Goal: Task Accomplishment & Management: Complete application form

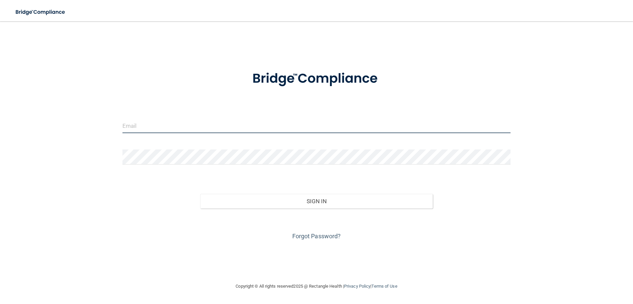
click at [179, 125] on input "email" at bounding box center [317, 125] width 388 height 15
type input "[EMAIL_ADDRESS][DOMAIN_NAME]"
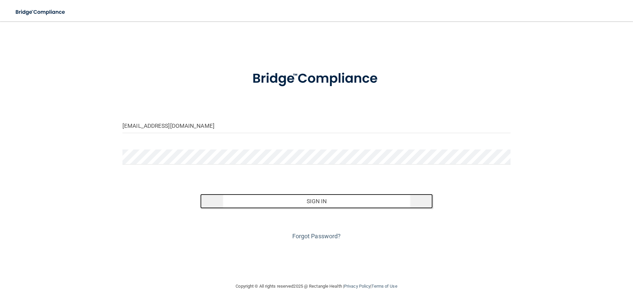
click at [310, 204] on button "Sign In" at bounding box center [316, 201] width 233 height 15
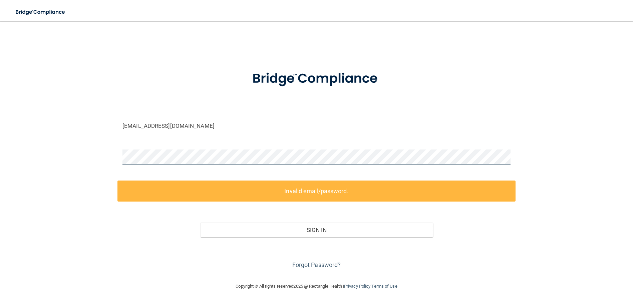
click at [112, 155] on div "mthornton@apdkidsteeth.com Invalid email/password. You don't have permission to…" at bounding box center [316, 152] width 607 height 248
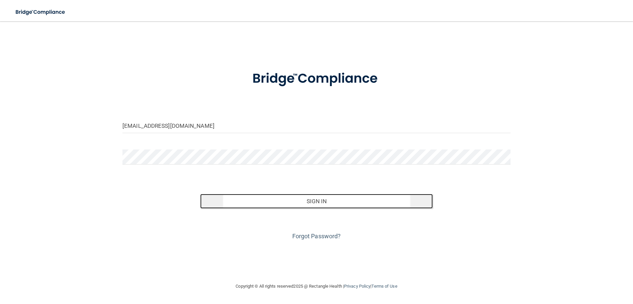
click at [311, 203] on button "Sign In" at bounding box center [316, 201] width 233 height 15
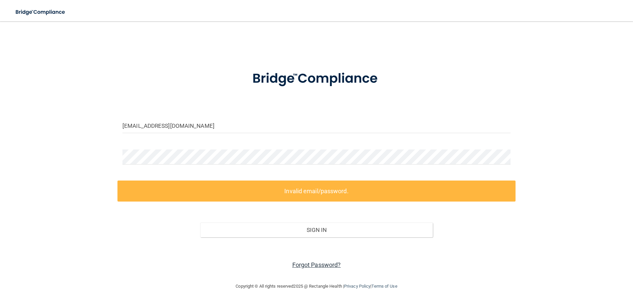
click at [316, 266] on link "Forgot Password?" at bounding box center [317, 264] width 49 height 7
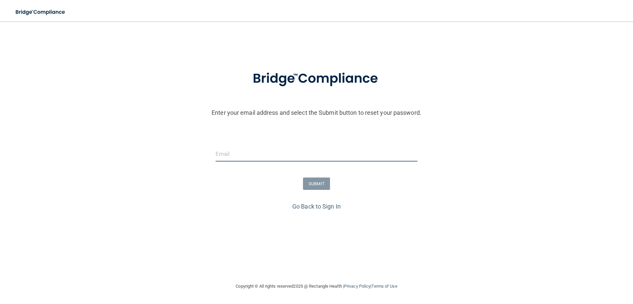
click at [230, 158] on input "email" at bounding box center [317, 154] width 202 height 15
type input "[EMAIL_ADDRESS][DOMAIN_NAME]"
click at [312, 185] on button "SUBMIT" at bounding box center [316, 184] width 27 height 12
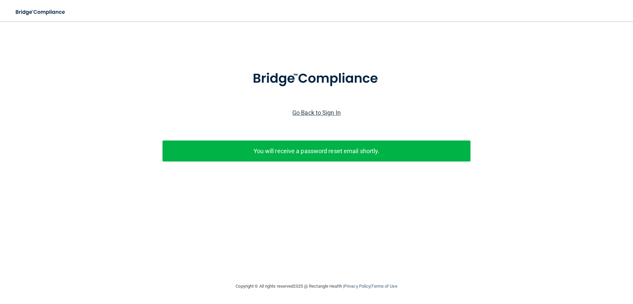
click at [306, 114] on link "Go Back to Sign In" at bounding box center [317, 112] width 48 height 7
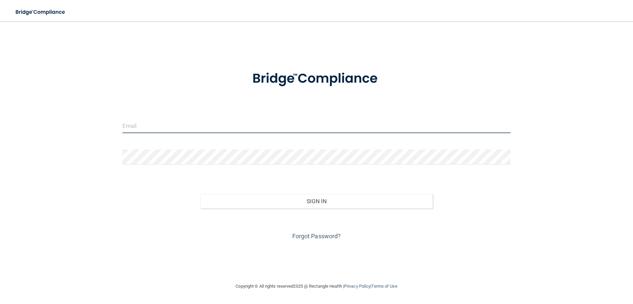
click at [175, 119] on input "email" at bounding box center [317, 125] width 388 height 15
type input "[EMAIL_ADDRESS][DOMAIN_NAME]"
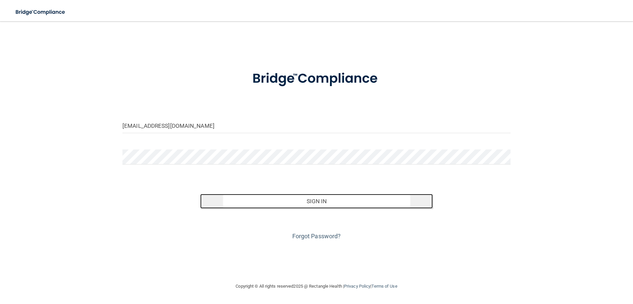
click at [323, 198] on button "Sign In" at bounding box center [316, 201] width 233 height 15
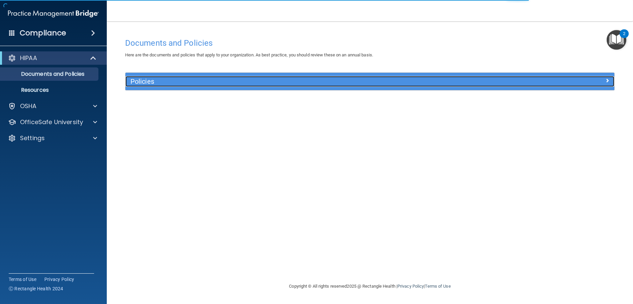
click at [609, 80] on span at bounding box center [608, 80] width 4 height 8
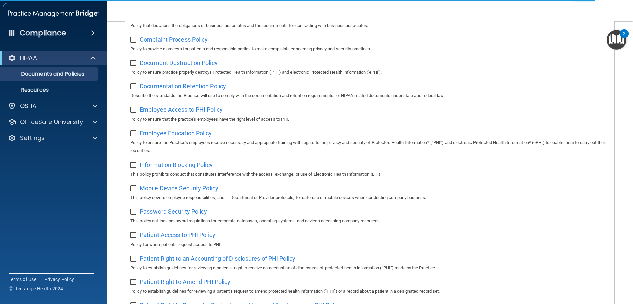
scroll to position [134, 0]
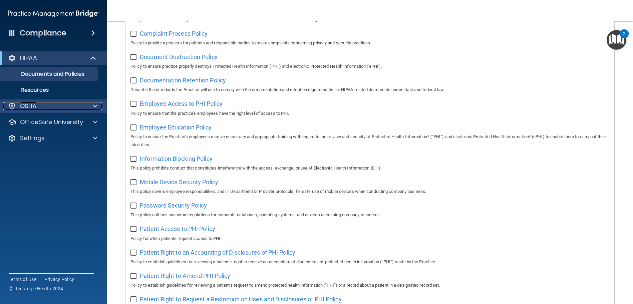
click at [32, 107] on p "OSHA" at bounding box center [28, 106] width 17 height 8
click at [37, 108] on div "OSHA" at bounding box center [44, 106] width 83 height 8
click at [40, 109] on div "OSHA" at bounding box center [44, 106] width 83 height 8
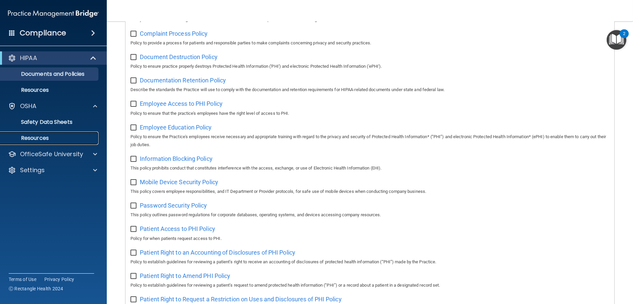
click at [46, 136] on p "Resources" at bounding box center [49, 138] width 91 height 7
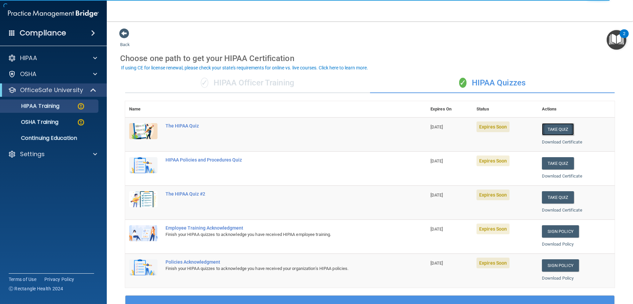
click at [554, 127] on button "Take Quiz" at bounding box center [558, 129] width 32 height 12
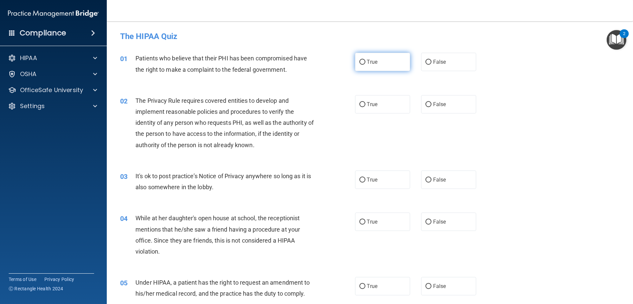
click at [359, 58] on label "True" at bounding box center [382, 62] width 55 height 18
click at [360, 60] on input "True" at bounding box center [363, 62] width 6 height 5
radio input "true"
click at [361, 103] on input "True" at bounding box center [363, 104] width 6 height 5
radio input "true"
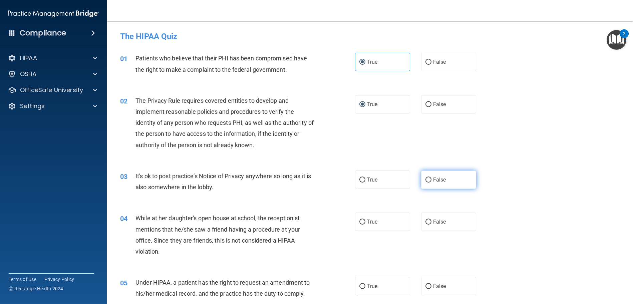
click at [426, 178] on input "False" at bounding box center [429, 180] width 6 height 5
radio input "true"
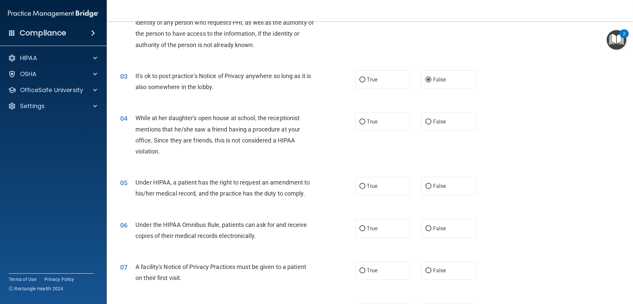
scroll to position [134, 0]
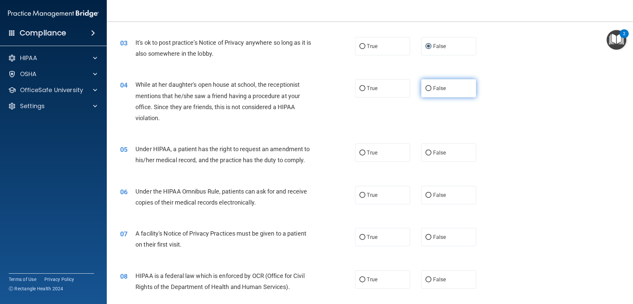
click at [426, 86] on input "False" at bounding box center [429, 88] width 6 height 5
radio input "true"
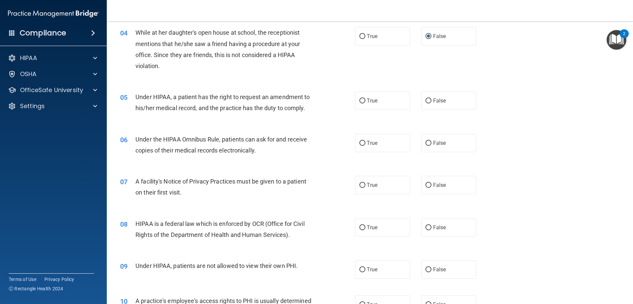
scroll to position [200, 0]
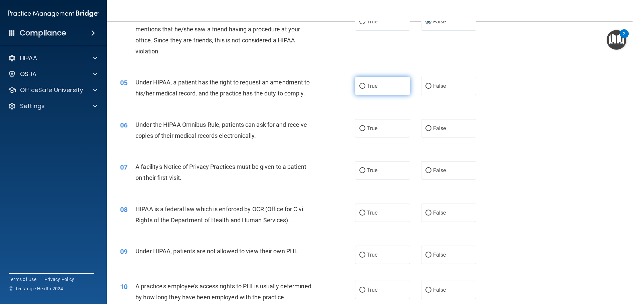
click at [360, 85] on input "True" at bounding box center [363, 86] width 6 height 5
radio input "true"
click at [360, 128] on input "True" at bounding box center [363, 128] width 6 height 5
radio input "true"
click at [356, 170] on label "True" at bounding box center [382, 170] width 55 height 18
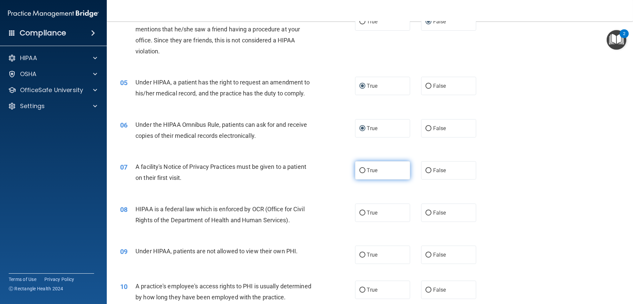
click at [360, 170] on input "True" at bounding box center [363, 170] width 6 height 5
radio input "true"
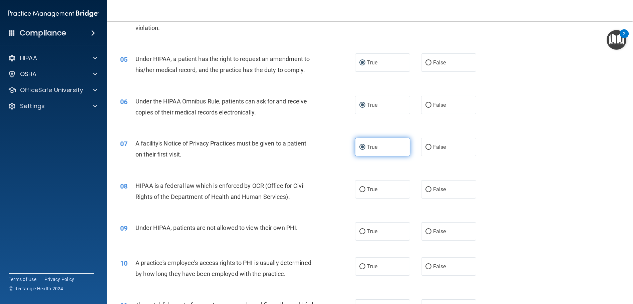
scroll to position [234, 0]
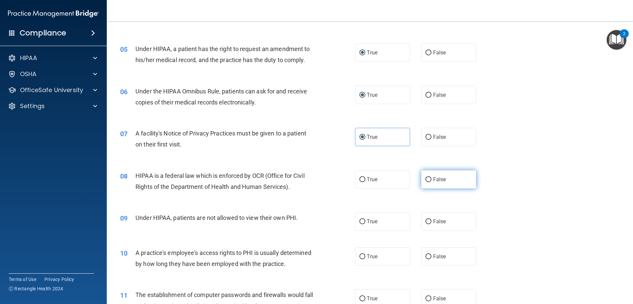
click at [426, 178] on input "False" at bounding box center [429, 179] width 6 height 5
radio input "true"
click at [426, 222] on input "False" at bounding box center [429, 221] width 6 height 5
radio input "true"
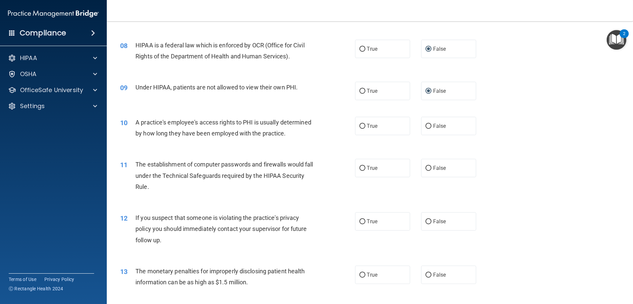
scroll to position [367, 0]
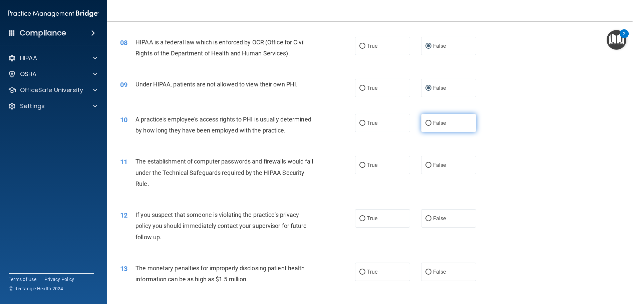
click at [426, 122] on input "False" at bounding box center [429, 123] width 6 height 5
radio input "true"
click at [426, 168] on input "False" at bounding box center [429, 165] width 6 height 5
radio input "true"
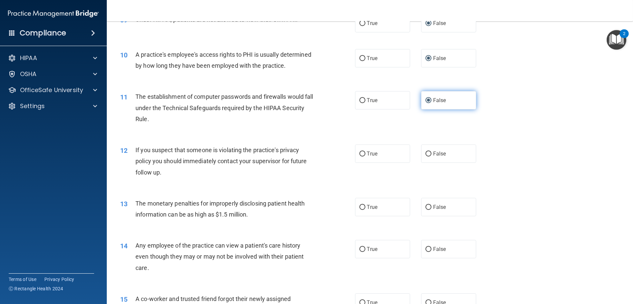
scroll to position [434, 0]
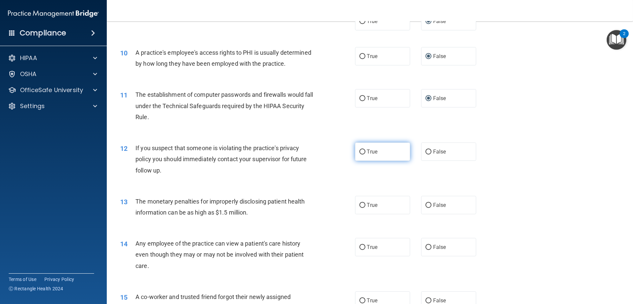
click at [360, 155] on input "True" at bounding box center [363, 152] width 6 height 5
radio input "true"
click at [426, 208] on input "False" at bounding box center [429, 205] width 6 height 5
radio input "true"
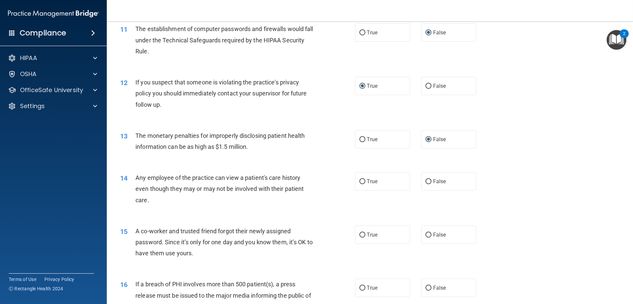
scroll to position [534, 0]
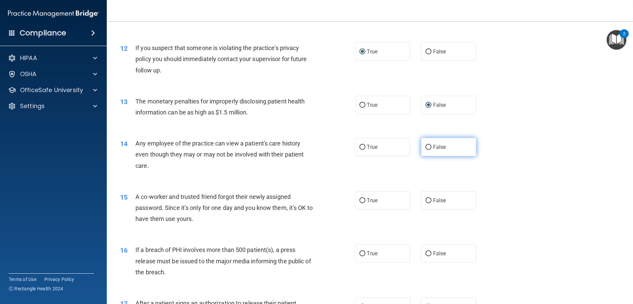
click at [426, 150] on input "False" at bounding box center [429, 147] width 6 height 5
radio input "true"
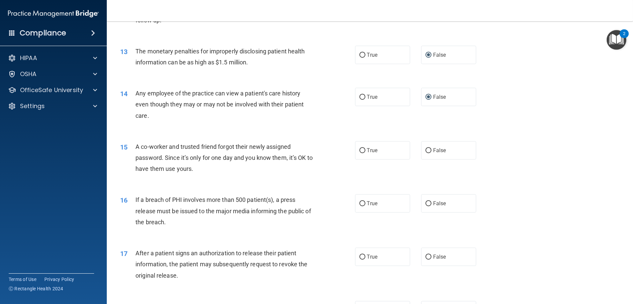
scroll to position [601, 0]
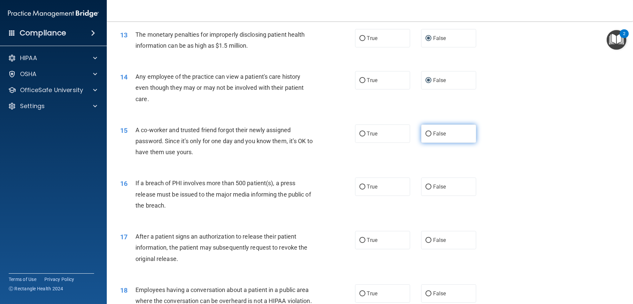
click at [426, 137] on input "False" at bounding box center [429, 134] width 6 height 5
radio input "true"
click at [426, 190] on input "False" at bounding box center [429, 187] width 6 height 5
radio input "true"
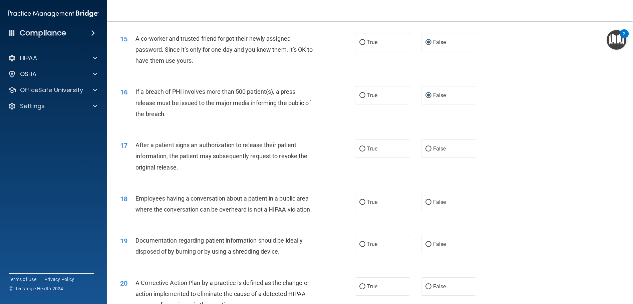
scroll to position [701, 0]
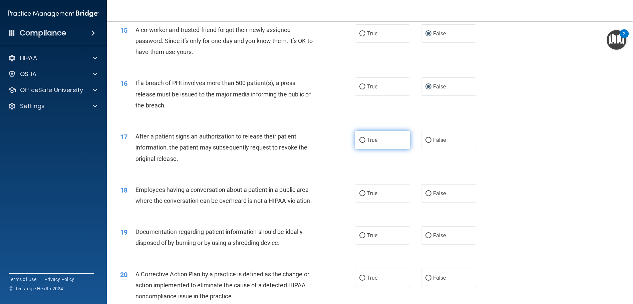
click at [360, 143] on input "True" at bounding box center [363, 140] width 6 height 5
radio input "true"
click at [426, 196] on input "False" at bounding box center [429, 193] width 6 height 5
radio input "true"
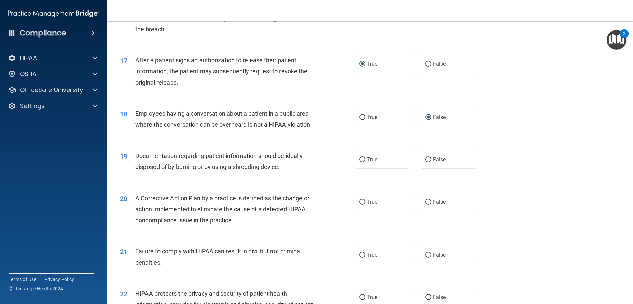
scroll to position [801, 0]
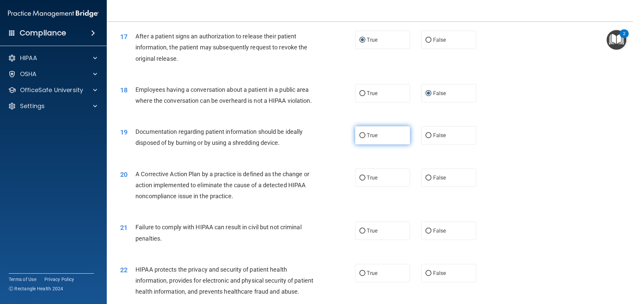
click at [360, 138] on input "True" at bounding box center [363, 135] width 6 height 5
radio input "true"
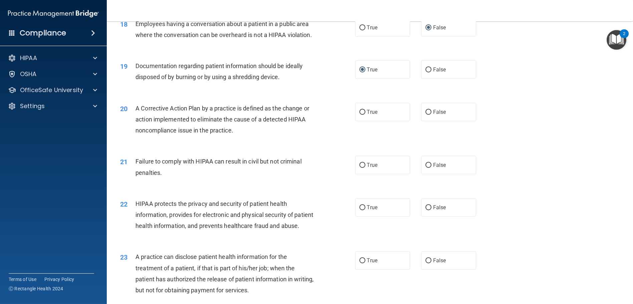
scroll to position [868, 0]
click at [426, 114] on input "False" at bounding box center [429, 111] width 6 height 5
radio input "true"
click at [360, 167] on input "True" at bounding box center [363, 164] width 6 height 5
radio input "true"
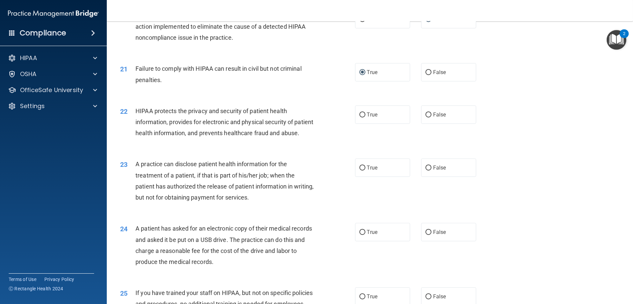
scroll to position [975, 0]
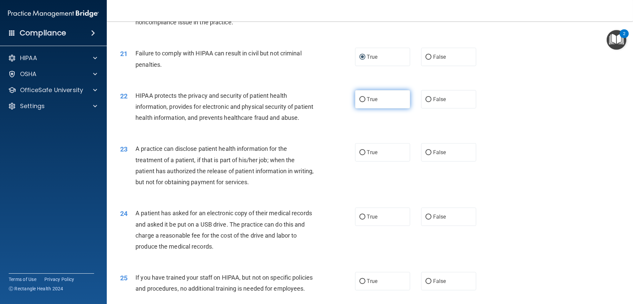
click at [360, 102] on input "True" at bounding box center [363, 99] width 6 height 5
radio input "true"
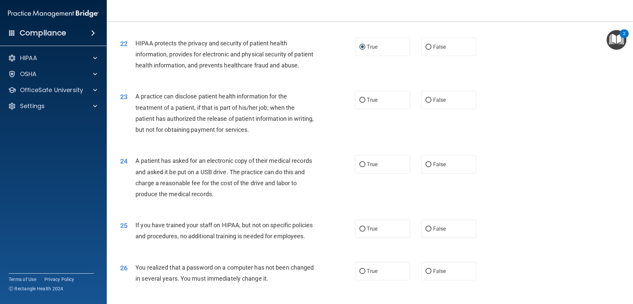
scroll to position [1042, 0]
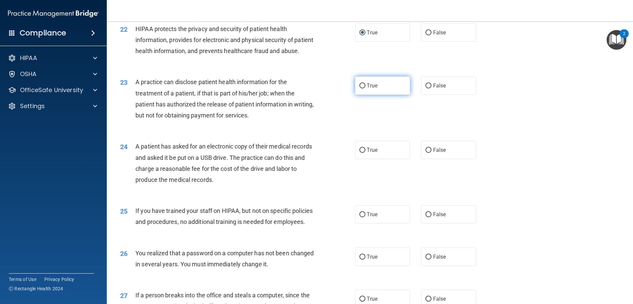
click at [360, 88] on input "True" at bounding box center [363, 85] width 6 height 5
radio input "true"
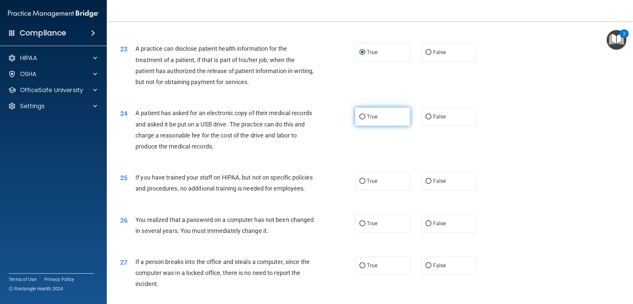
click at [360, 120] on input "True" at bounding box center [363, 117] width 6 height 5
radio input "true"
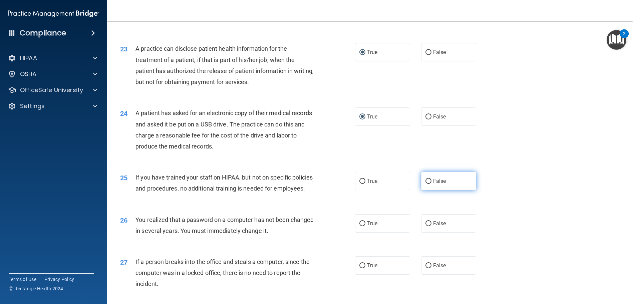
click at [426, 184] on input "False" at bounding box center [429, 181] width 6 height 5
radio input "true"
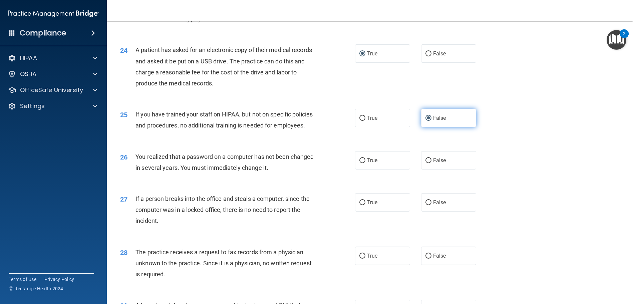
scroll to position [1142, 0]
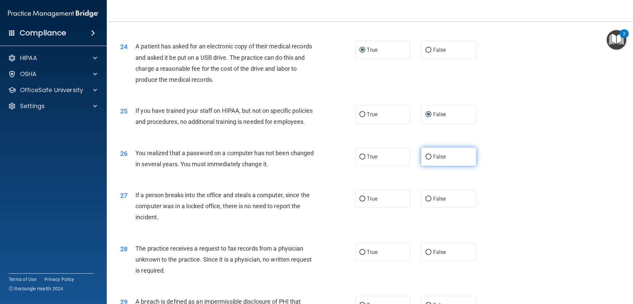
click at [426, 160] on input "False" at bounding box center [429, 157] width 6 height 5
radio input "true"
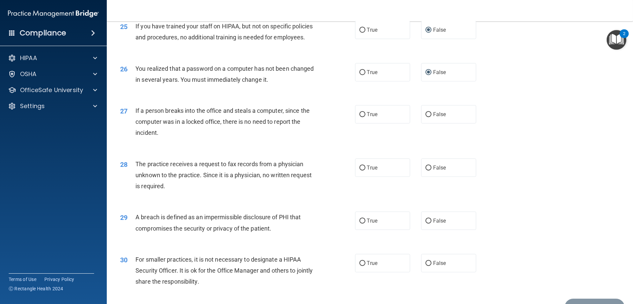
scroll to position [1243, 0]
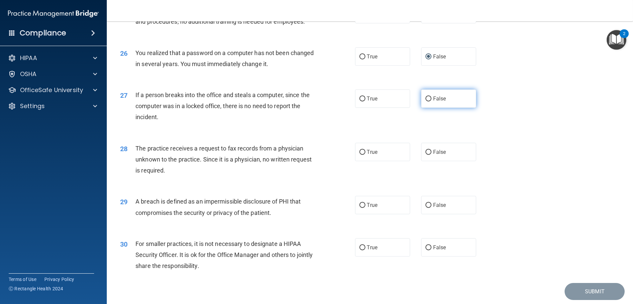
click at [426, 102] on input "False" at bounding box center [429, 99] width 6 height 5
radio input "true"
click at [360, 155] on input "True" at bounding box center [363, 152] width 6 height 5
radio input "true"
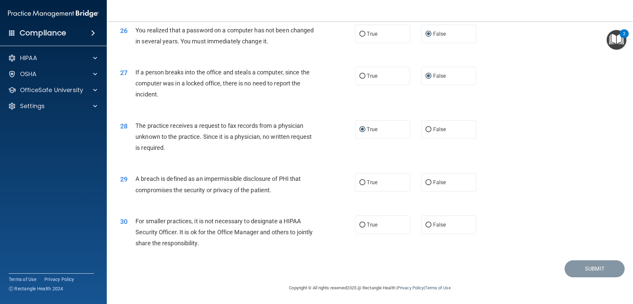
scroll to position [1309, 0]
click at [360, 182] on input "True" at bounding box center [363, 182] width 6 height 5
radio input "true"
click at [362, 223] on input "True" at bounding box center [363, 225] width 6 height 5
radio input "true"
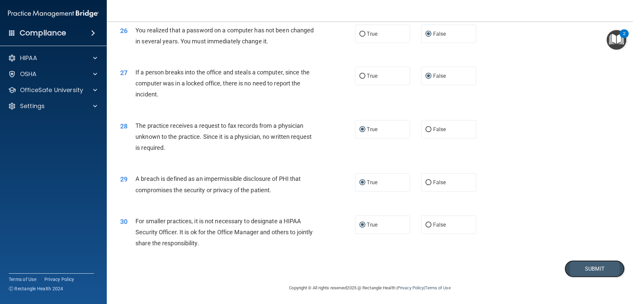
click at [579, 270] on button "Submit" at bounding box center [595, 268] width 60 height 17
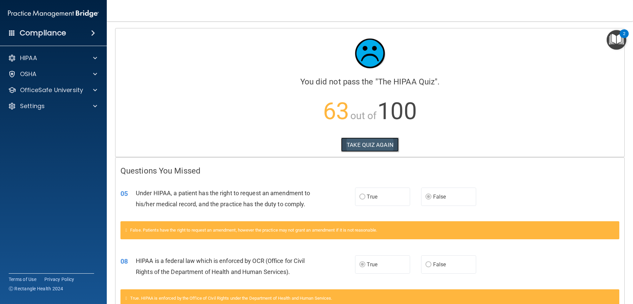
click at [361, 143] on button "TAKE QUIZ AGAIN" at bounding box center [370, 145] width 58 height 15
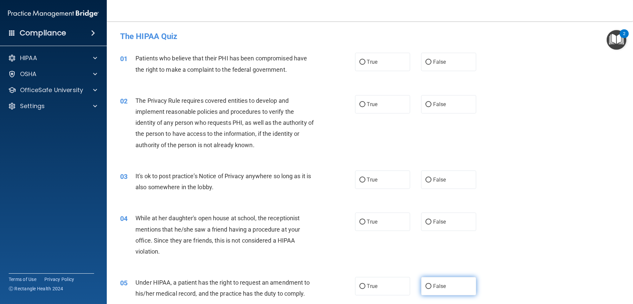
click at [426, 286] on input "False" at bounding box center [429, 286] width 6 height 5
radio input "true"
click at [360, 60] on input "True" at bounding box center [363, 62] width 6 height 5
radio input "true"
click at [361, 104] on input "True" at bounding box center [363, 104] width 6 height 5
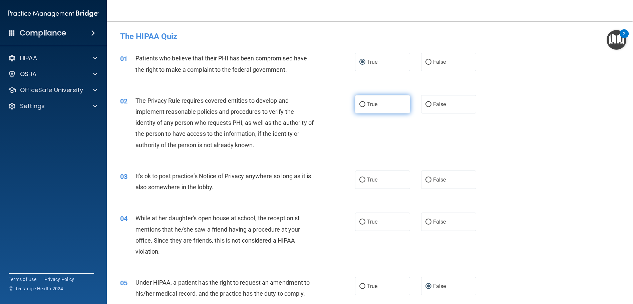
radio input "true"
click at [426, 181] on input "False" at bounding box center [429, 180] width 6 height 5
radio input "true"
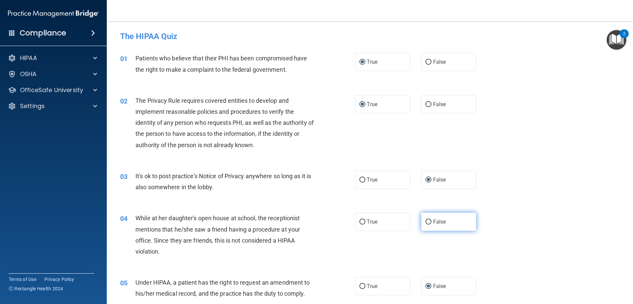
click at [426, 221] on input "False" at bounding box center [429, 222] width 6 height 5
radio input "true"
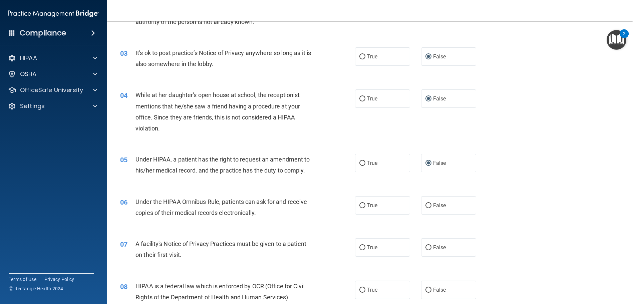
scroll to position [134, 0]
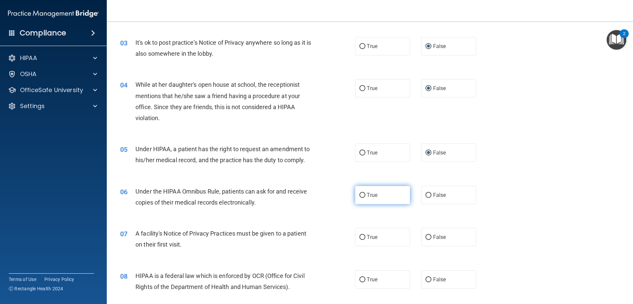
click at [360, 194] on input "True" at bounding box center [363, 195] width 6 height 5
radio input "true"
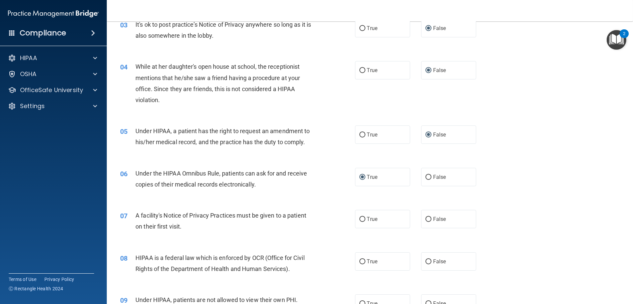
scroll to position [167, 0]
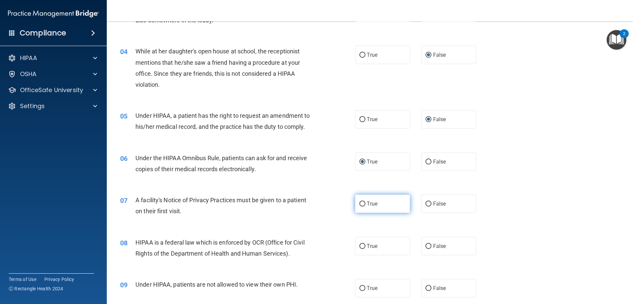
click at [361, 205] on input "True" at bounding box center [363, 204] width 6 height 5
radio input "true"
click at [357, 243] on label "True" at bounding box center [382, 246] width 55 height 18
click at [360, 244] on input "True" at bounding box center [363, 246] width 6 height 5
radio input "true"
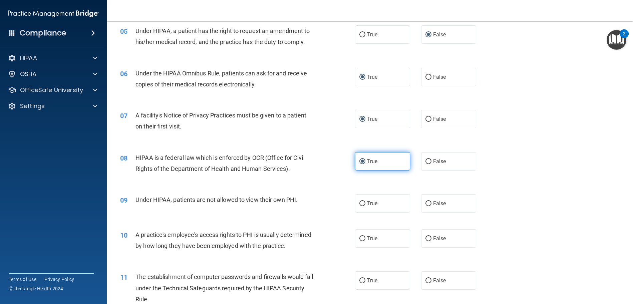
scroll to position [267, 0]
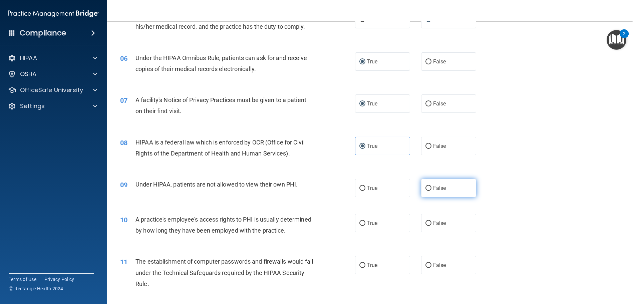
click at [426, 187] on input "False" at bounding box center [429, 188] width 6 height 5
radio input "true"
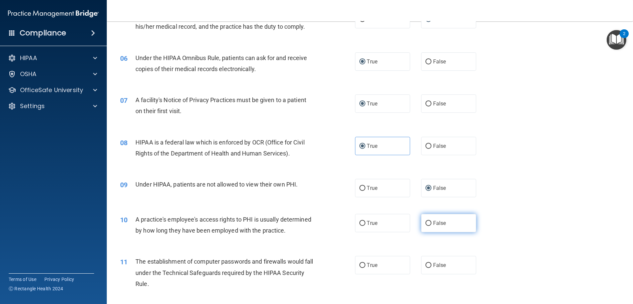
click at [427, 222] on input "False" at bounding box center [429, 223] width 6 height 5
radio input "true"
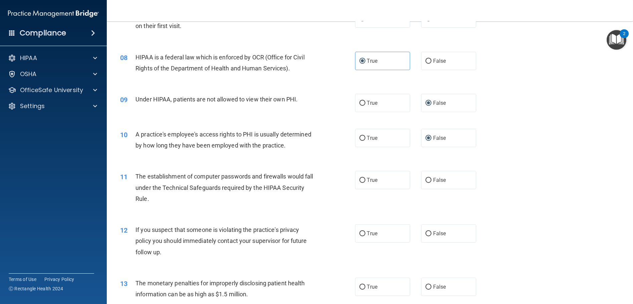
scroll to position [367, 0]
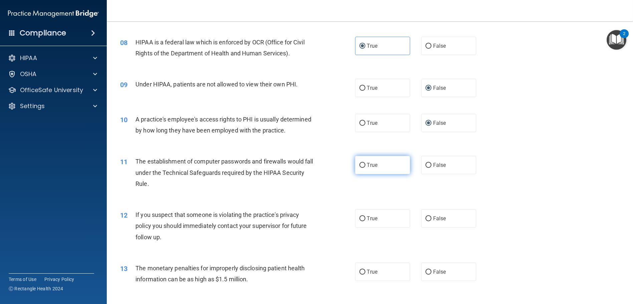
click at [360, 168] on input "True" at bounding box center [363, 165] width 6 height 5
radio input "true"
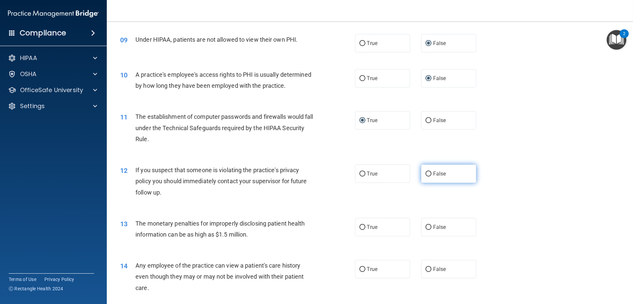
scroll to position [434, 0]
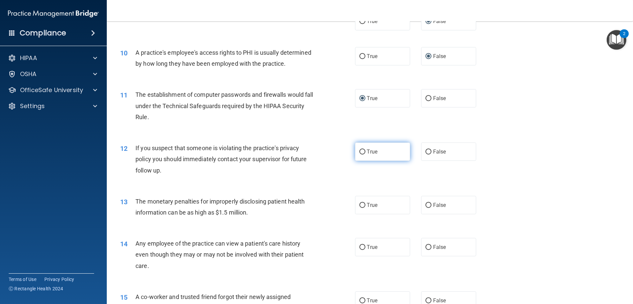
click at [359, 159] on label "True" at bounding box center [382, 152] width 55 height 18
click at [360, 155] on input "True" at bounding box center [363, 152] width 6 height 5
radio input "true"
click at [427, 208] on input "False" at bounding box center [429, 205] width 6 height 5
radio input "true"
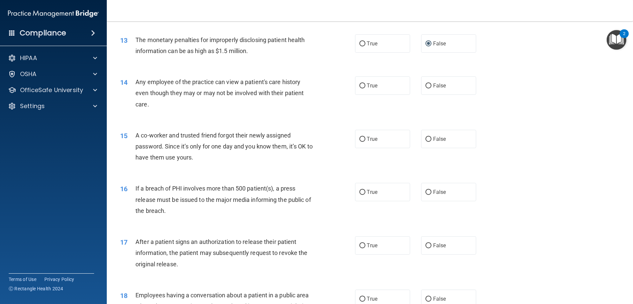
scroll to position [601, 0]
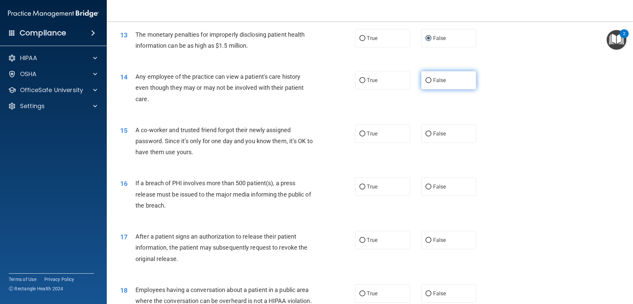
click at [427, 83] on input "False" at bounding box center [429, 80] width 6 height 5
radio input "true"
click at [426, 137] on input "False" at bounding box center [429, 134] width 6 height 5
radio input "true"
drag, startPoint x: 358, startPoint y: 196, endPoint x: 356, endPoint y: 203, distance: 7.1
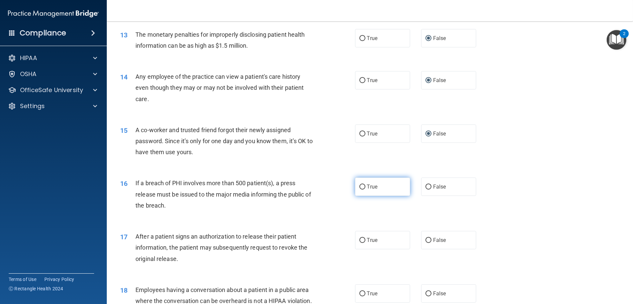
click at [360, 190] on input "True" at bounding box center [363, 187] width 6 height 5
radio input "true"
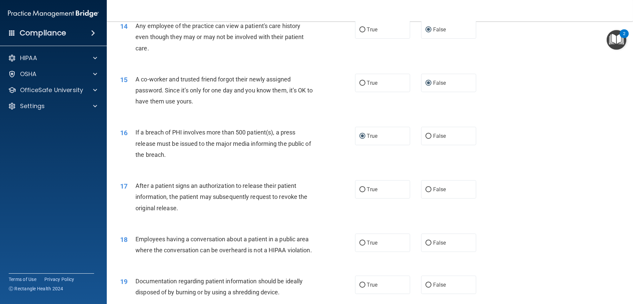
scroll to position [668, 0]
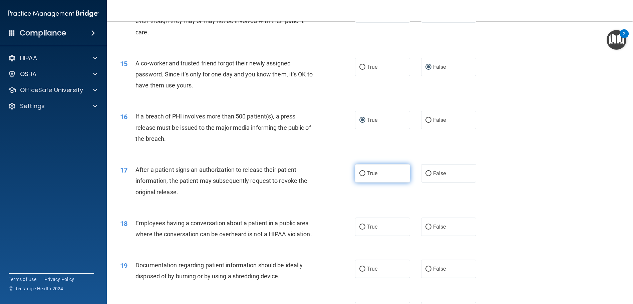
click at [360, 176] on input "True" at bounding box center [363, 173] width 6 height 5
radio input "true"
click at [426, 230] on input "False" at bounding box center [429, 227] width 6 height 5
radio input "true"
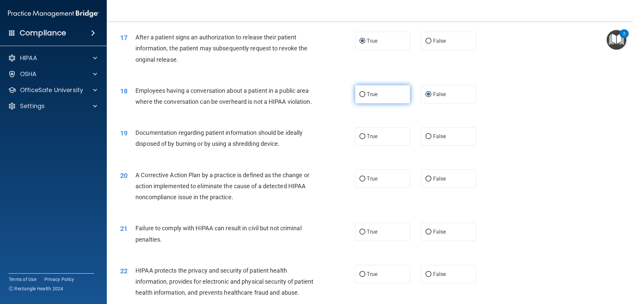
scroll to position [801, 0]
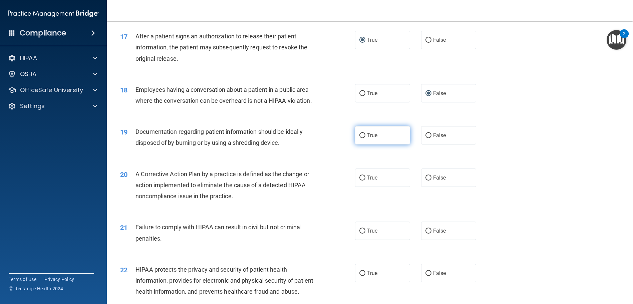
click at [363, 145] on label "True" at bounding box center [382, 135] width 55 height 18
click at [363, 138] on input "True" at bounding box center [363, 135] width 6 height 5
radio input "true"
click at [361, 181] on input "True" at bounding box center [363, 178] width 6 height 5
radio input "true"
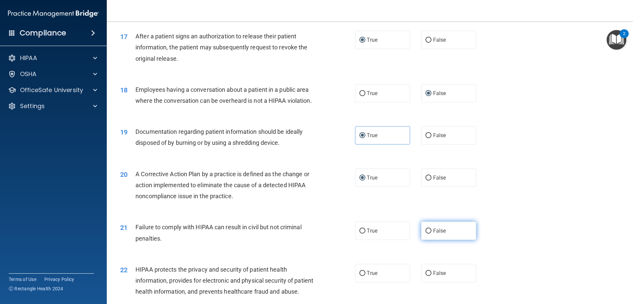
click at [426, 234] on input "False" at bounding box center [429, 231] width 6 height 5
radio input "true"
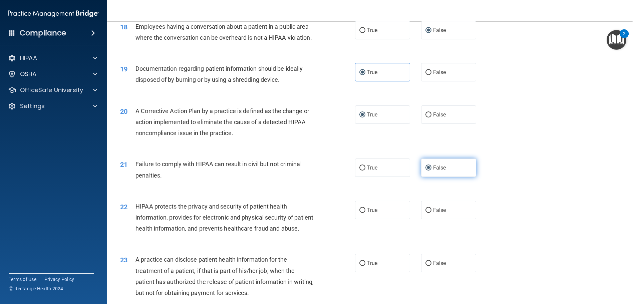
scroll to position [902, 0]
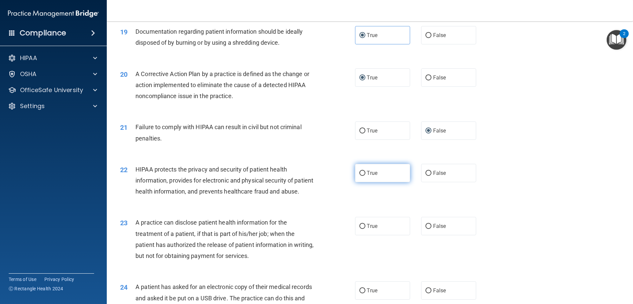
click at [360, 176] on input "True" at bounding box center [363, 173] width 6 height 5
radio input "true"
click at [428, 229] on input "False" at bounding box center [429, 226] width 6 height 5
radio input "true"
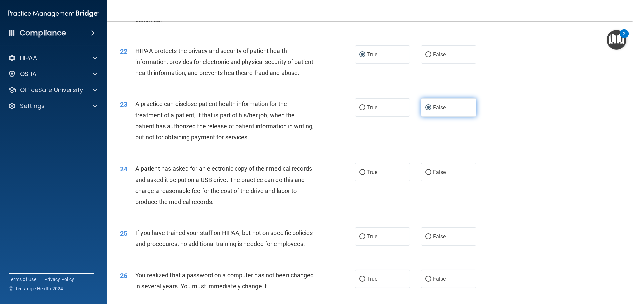
scroll to position [1035, 0]
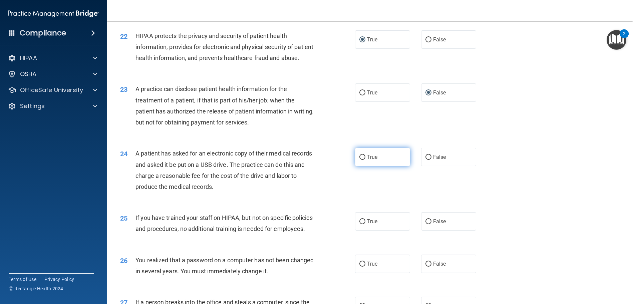
click at [360, 160] on input "True" at bounding box center [363, 157] width 6 height 5
radio input "true"
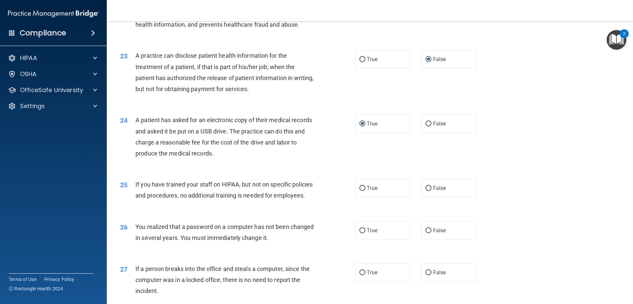
scroll to position [1102, 0]
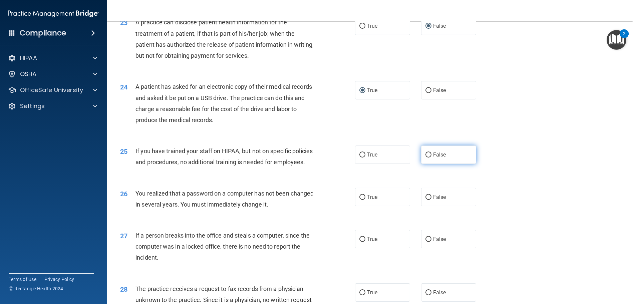
click at [423, 164] on label "False" at bounding box center [448, 155] width 55 height 18
click at [426, 158] on input "False" at bounding box center [429, 155] width 6 height 5
radio input "true"
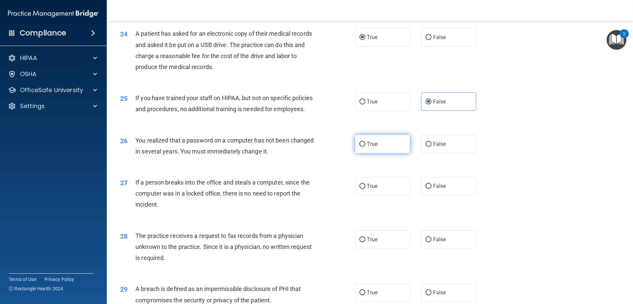
scroll to position [1169, 0]
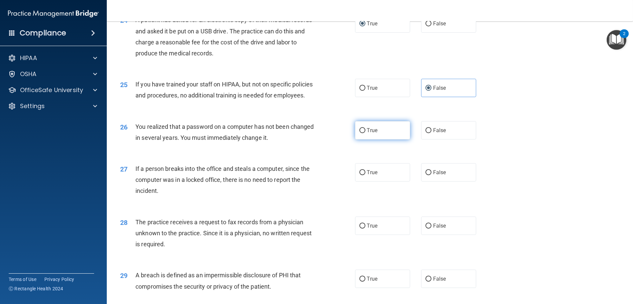
click at [360, 133] on input "True" at bounding box center [363, 130] width 6 height 5
radio input "true"
click at [428, 175] on input "False" at bounding box center [429, 172] width 6 height 5
radio input "true"
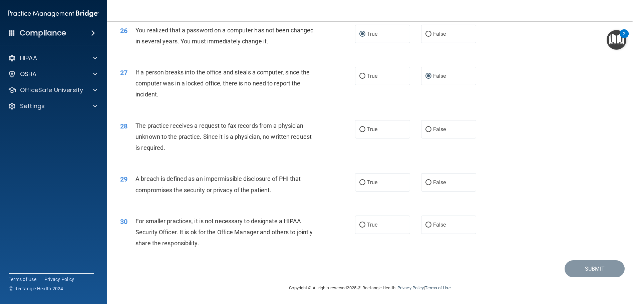
scroll to position [1269, 0]
click at [427, 132] on input "False" at bounding box center [429, 129] width 6 height 5
radio input "true"
click at [360, 185] on input "True" at bounding box center [363, 182] width 6 height 5
radio input "true"
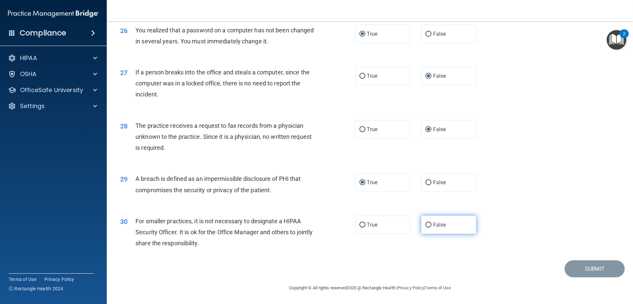
click at [426, 228] on input "False" at bounding box center [429, 225] width 6 height 5
radio input "true"
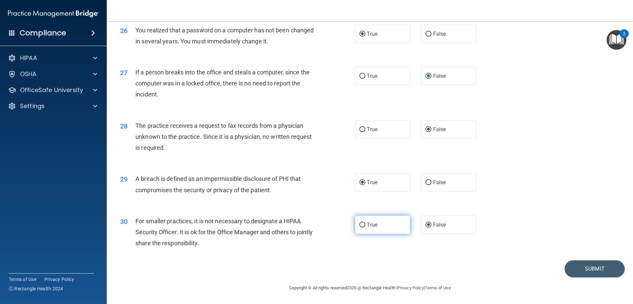
scroll to position [1309, 0]
click at [584, 269] on button "Submit" at bounding box center [595, 268] width 60 height 17
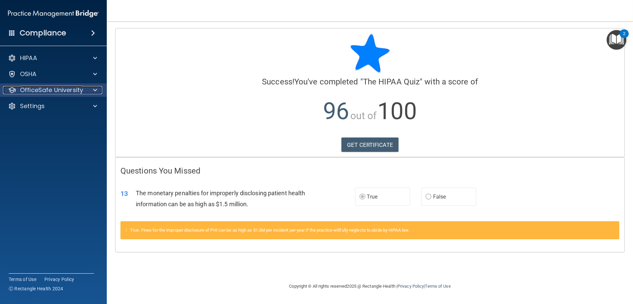
click at [93, 89] on span at bounding box center [95, 90] width 4 height 8
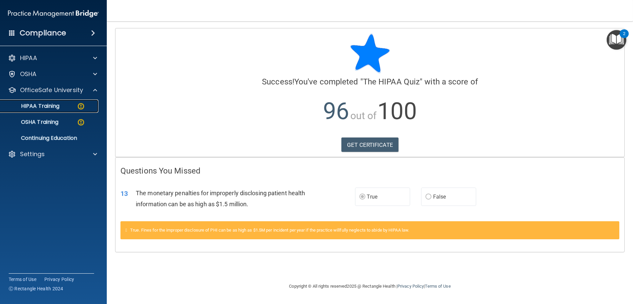
click at [50, 105] on p "HIPAA Training" at bounding box center [31, 106] width 55 height 7
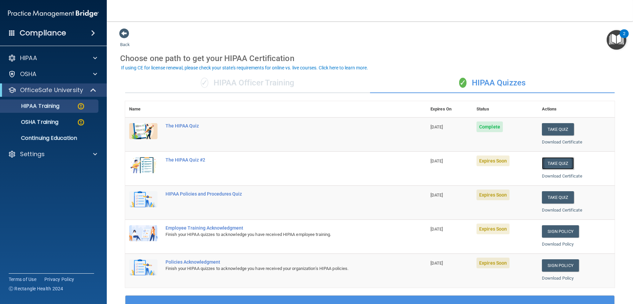
click at [551, 161] on button "Take Quiz" at bounding box center [558, 163] width 32 height 12
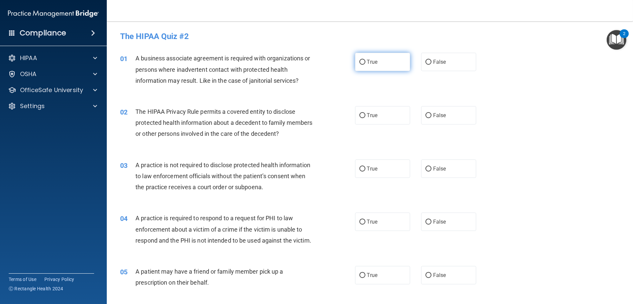
click at [360, 62] on input "True" at bounding box center [363, 62] width 6 height 5
radio input "true"
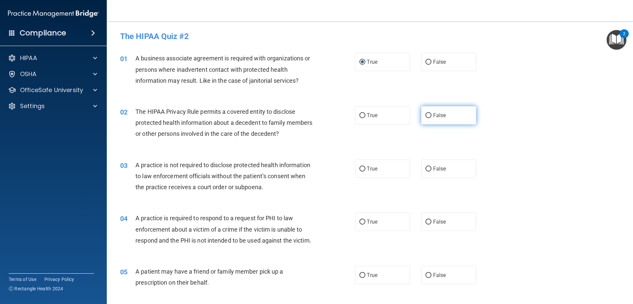
click at [426, 114] on input "False" at bounding box center [429, 115] width 6 height 5
radio input "true"
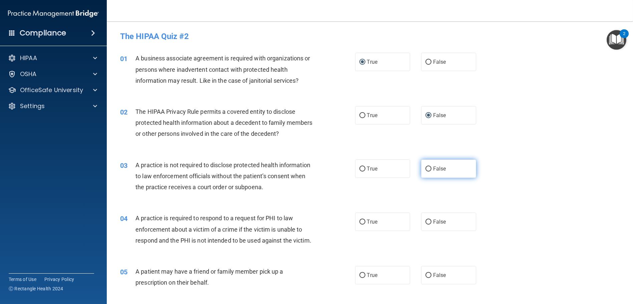
click at [427, 169] on input "False" at bounding box center [429, 169] width 6 height 5
radio input "true"
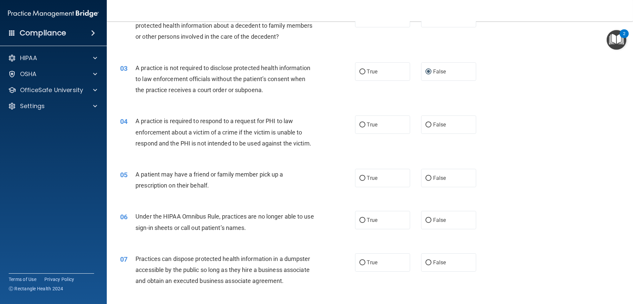
scroll to position [100, 0]
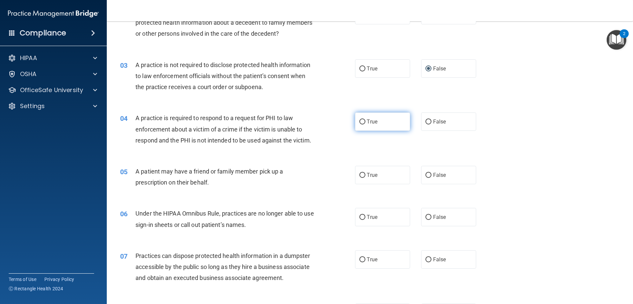
click at [361, 120] on input "True" at bounding box center [363, 122] width 6 height 5
radio input "true"
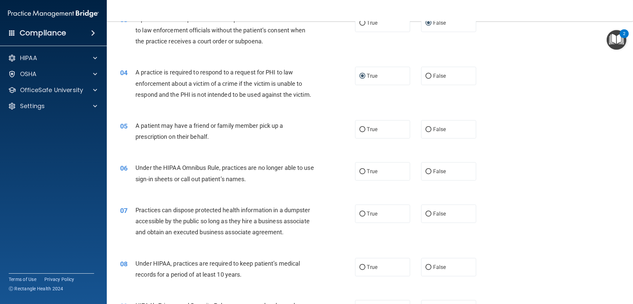
scroll to position [167, 0]
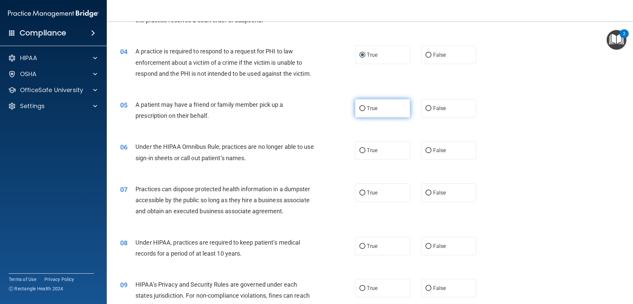
click at [360, 111] on input "True" at bounding box center [363, 108] width 6 height 5
radio input "true"
click at [426, 153] on input "False" at bounding box center [429, 150] width 6 height 5
radio input "true"
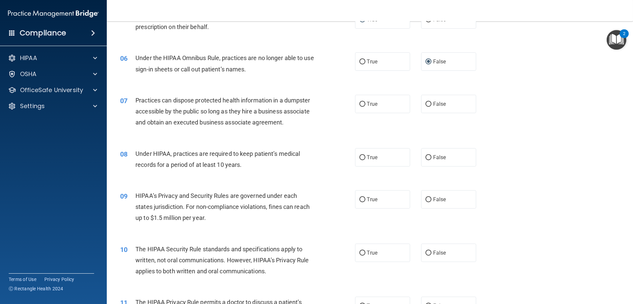
scroll to position [267, 0]
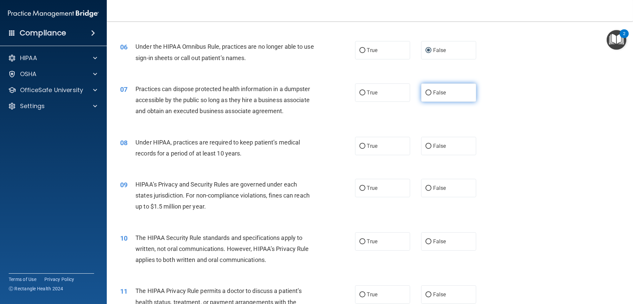
click at [426, 96] on input "False" at bounding box center [429, 92] width 6 height 5
radio input "true"
click at [361, 149] on input "True" at bounding box center [363, 146] width 6 height 5
radio input "true"
click at [361, 191] on input "True" at bounding box center [363, 188] width 6 height 5
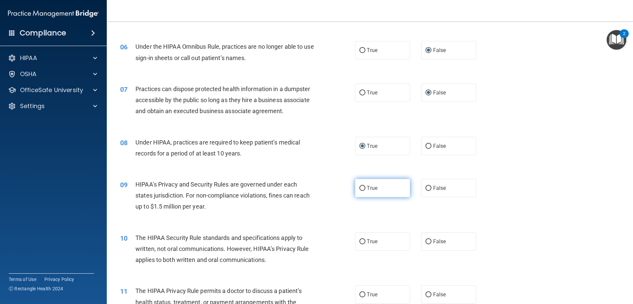
radio input "true"
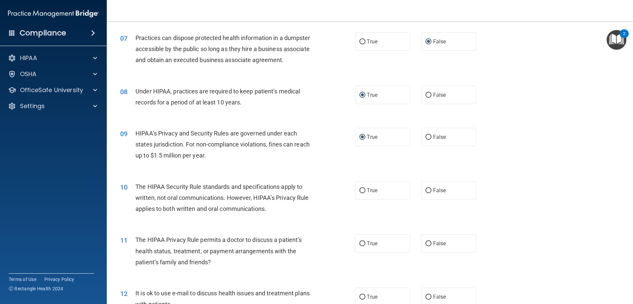
scroll to position [334, 0]
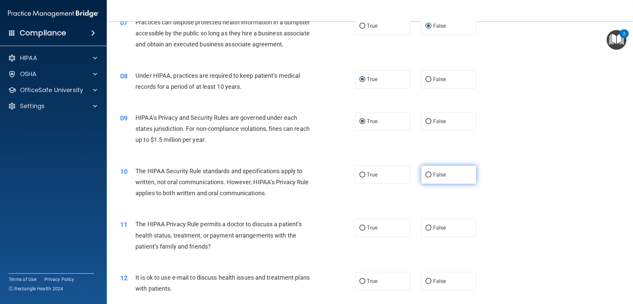
click at [426, 178] on input "False" at bounding box center [429, 175] width 6 height 5
radio input "true"
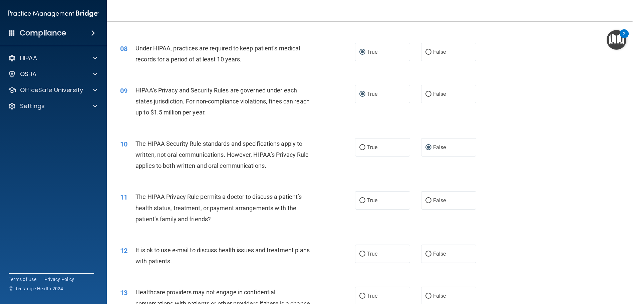
scroll to position [401, 0]
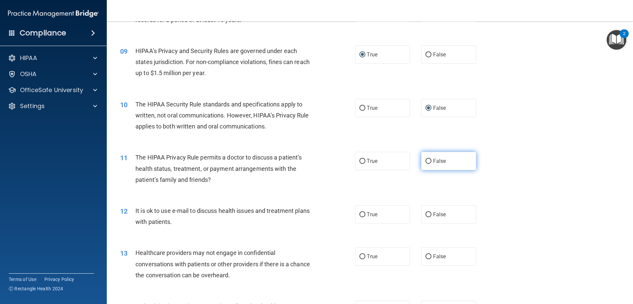
click at [426, 164] on input "False" at bounding box center [429, 161] width 6 height 5
radio input "true"
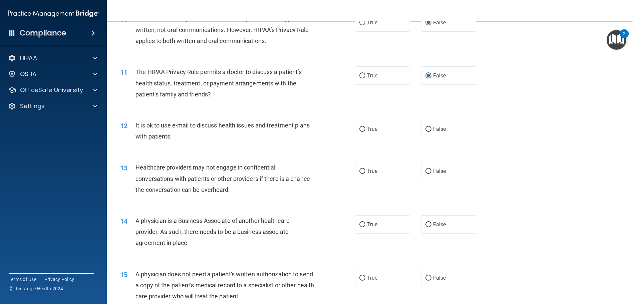
scroll to position [501, 0]
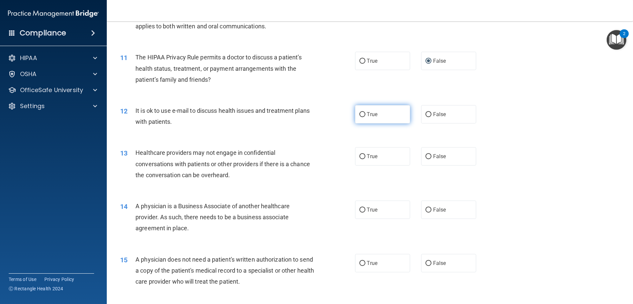
click at [360, 117] on input "True" at bounding box center [363, 114] width 6 height 5
radio input "true"
click at [360, 159] on input "True" at bounding box center [363, 156] width 6 height 5
radio input "true"
click at [426, 213] on input "False" at bounding box center [429, 210] width 6 height 5
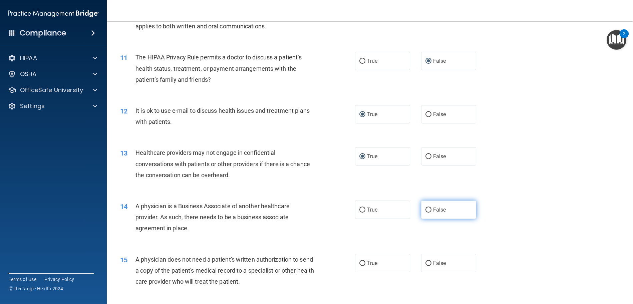
radio input "true"
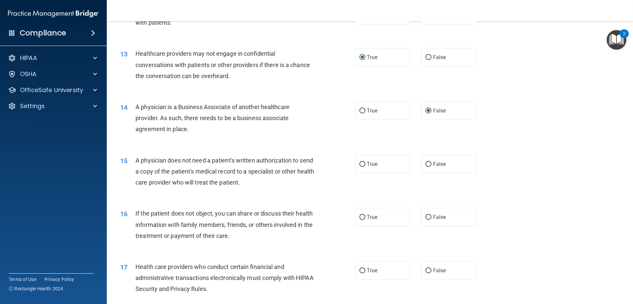
scroll to position [601, 0]
click at [360, 166] on input "True" at bounding box center [363, 163] width 6 height 5
radio input "true"
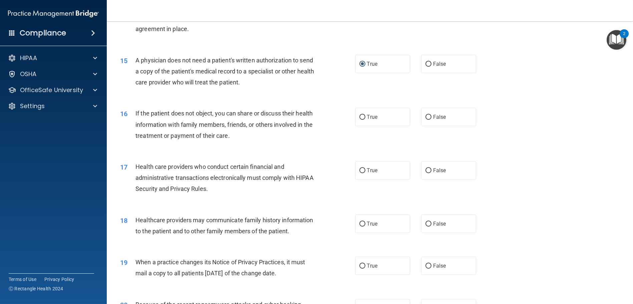
scroll to position [701, 0]
click at [361, 119] on input "True" at bounding box center [363, 116] width 6 height 5
radio input "true"
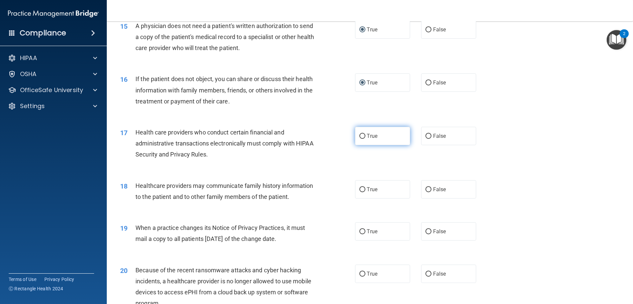
click at [360, 139] on input "True" at bounding box center [363, 136] width 6 height 5
radio input "true"
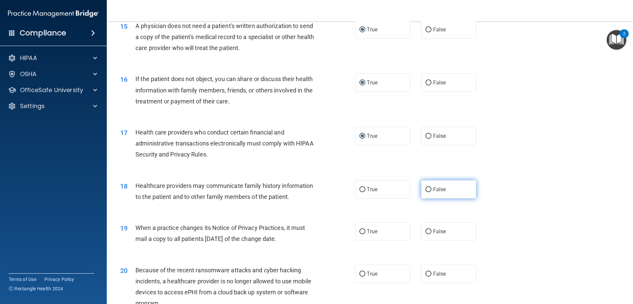
click at [436, 193] on span "False" at bounding box center [439, 189] width 13 height 6
click at [432, 192] on input "False" at bounding box center [429, 189] width 6 height 5
radio input "true"
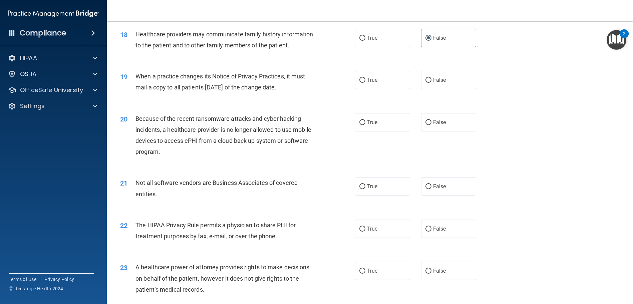
scroll to position [902, 0]
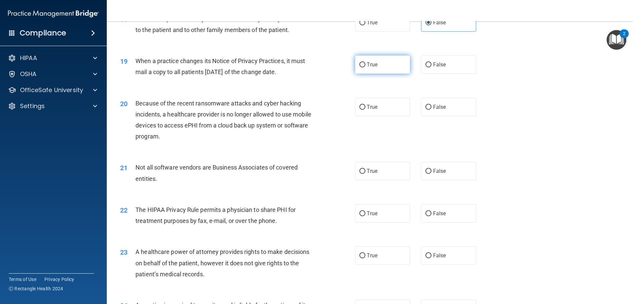
click at [360, 67] on input "True" at bounding box center [363, 64] width 6 height 5
radio input "true"
click at [426, 110] on input "False" at bounding box center [429, 107] width 6 height 5
radio input "true"
click at [360, 174] on input "True" at bounding box center [363, 171] width 6 height 5
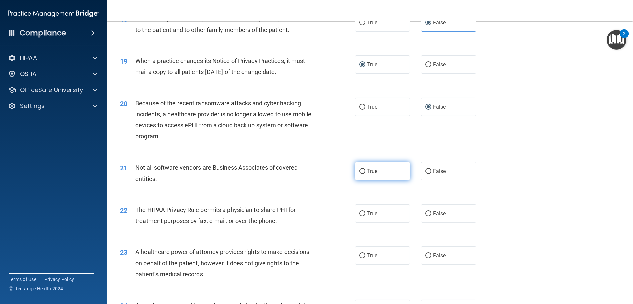
radio input "true"
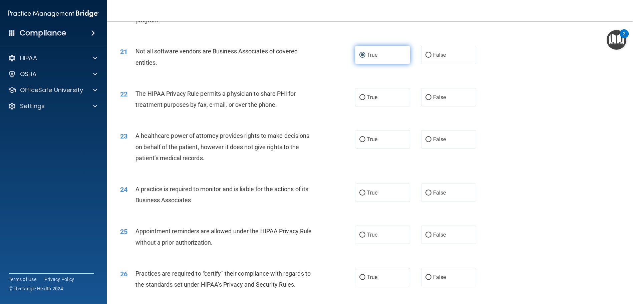
scroll to position [1035, 0]
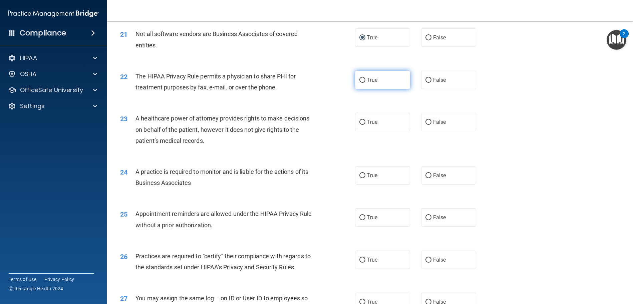
click at [361, 83] on input "True" at bounding box center [363, 80] width 6 height 5
radio input "true"
click at [360, 125] on input "True" at bounding box center [363, 122] width 6 height 5
radio input "true"
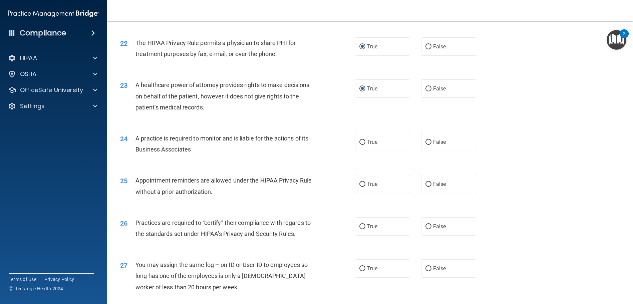
scroll to position [1102, 0]
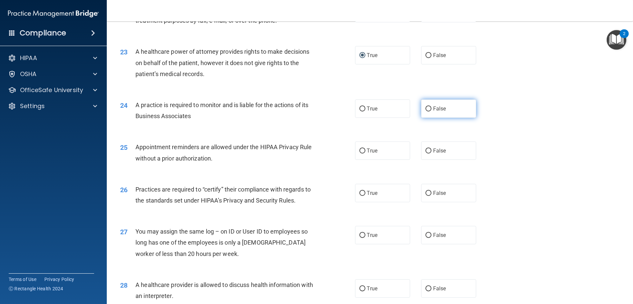
click at [426, 112] on input "False" at bounding box center [429, 109] width 6 height 5
radio input "true"
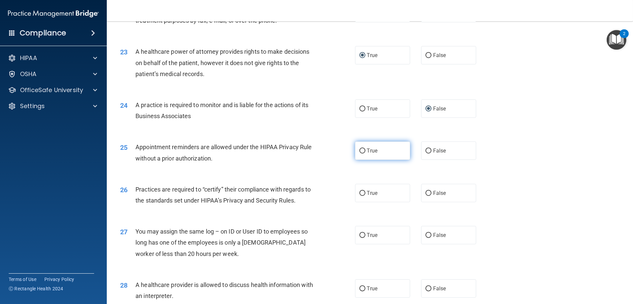
click at [361, 154] on input "True" at bounding box center [363, 151] width 6 height 5
radio input "true"
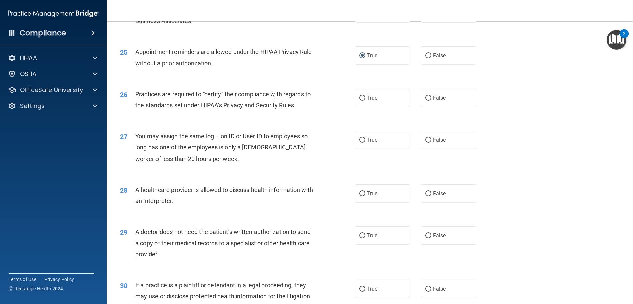
scroll to position [1202, 0]
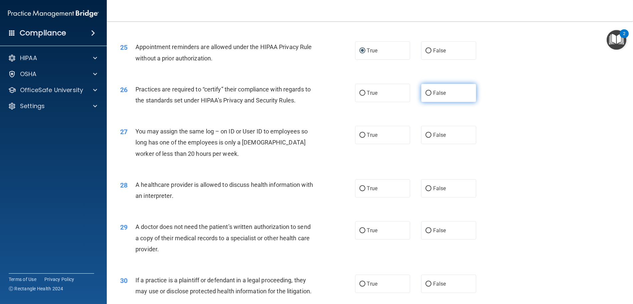
click at [426, 96] on input "False" at bounding box center [429, 93] width 6 height 5
radio input "true"
click at [426, 138] on input "False" at bounding box center [429, 135] width 6 height 5
radio input "true"
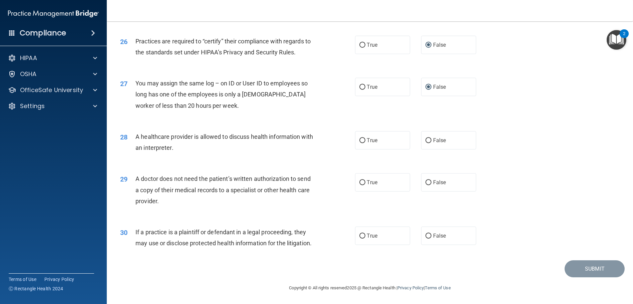
scroll to position [1283, 0]
click at [361, 138] on input "True" at bounding box center [363, 140] width 6 height 5
radio input "true"
click at [360, 180] on input "True" at bounding box center [363, 182] width 6 height 5
radio input "true"
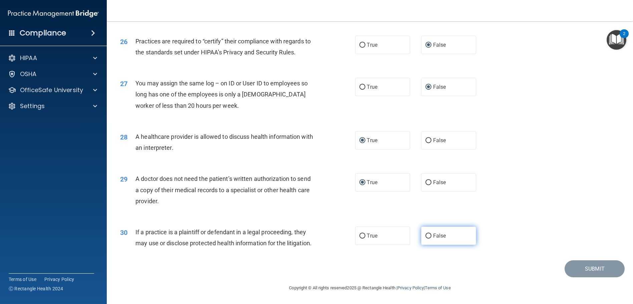
click at [426, 234] on input "False" at bounding box center [429, 236] width 6 height 5
radio input "true"
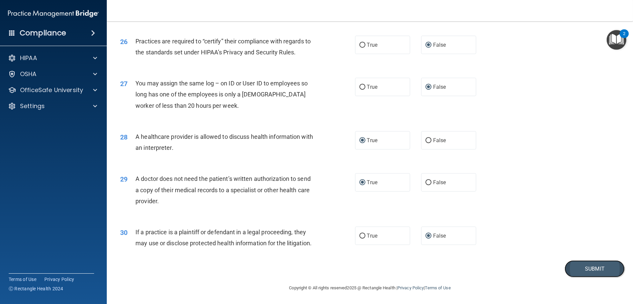
click at [578, 267] on button "Submit" at bounding box center [595, 268] width 60 height 17
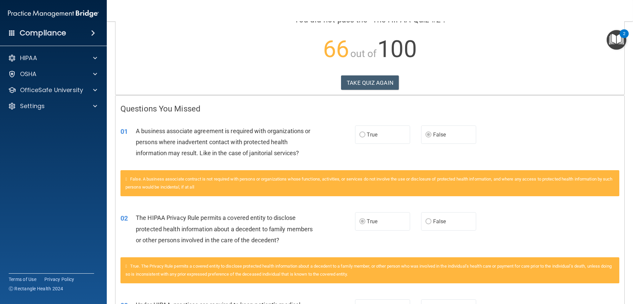
scroll to position [44, 0]
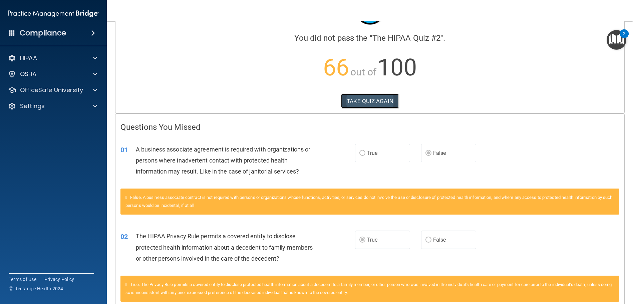
click at [358, 101] on button "TAKE QUIZ AGAIN" at bounding box center [370, 101] width 58 height 15
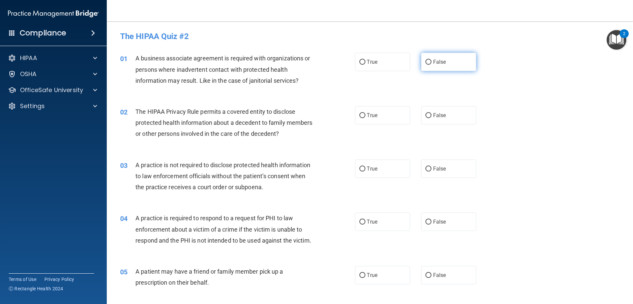
click at [426, 61] on input "False" at bounding box center [429, 62] width 6 height 5
radio input "true"
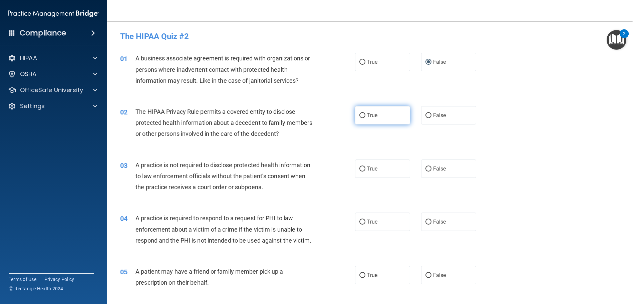
click at [360, 113] on input "True" at bounding box center [363, 115] width 6 height 5
radio input "true"
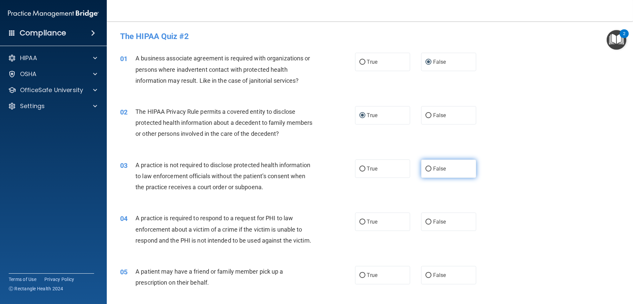
click at [426, 167] on input "False" at bounding box center [429, 169] width 6 height 5
radio input "true"
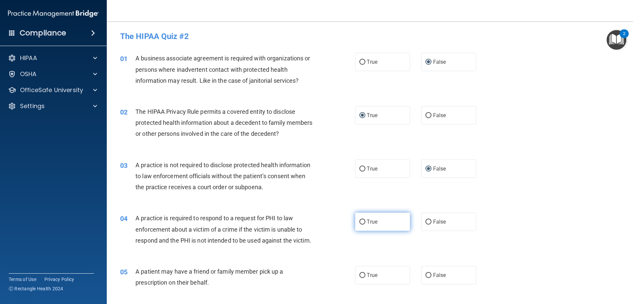
click at [360, 222] on input "True" at bounding box center [363, 222] width 6 height 5
radio input "true"
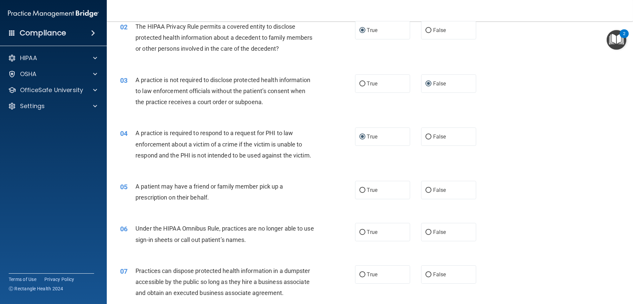
scroll to position [100, 0]
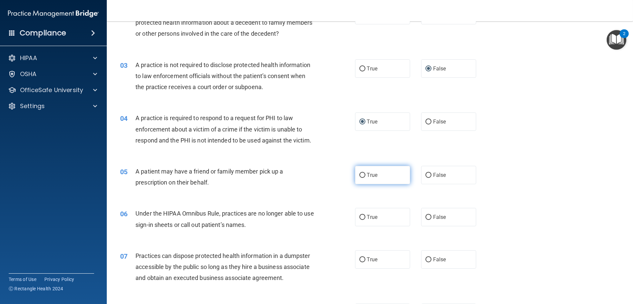
click at [360, 178] on input "True" at bounding box center [363, 175] width 6 height 5
radio input "true"
click at [426, 220] on input "False" at bounding box center [429, 217] width 6 height 5
radio input "true"
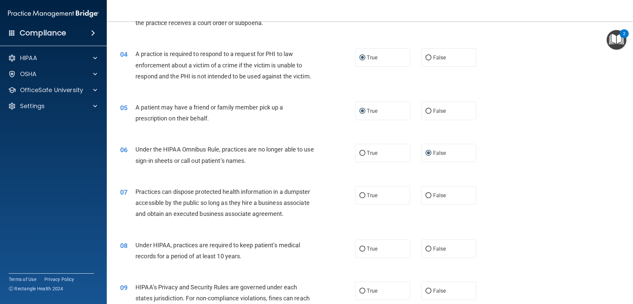
scroll to position [167, 0]
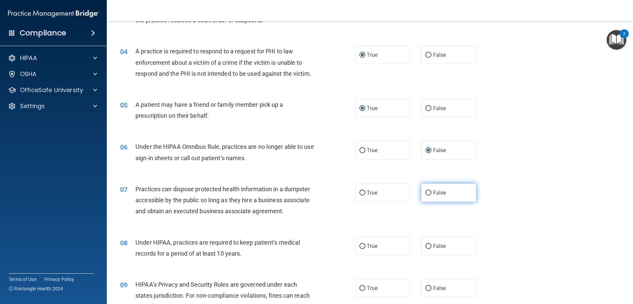
click at [422, 202] on label "False" at bounding box center [448, 193] width 55 height 18
click at [426, 196] on input "False" at bounding box center [429, 193] width 6 height 5
radio input "true"
click at [426, 249] on input "False" at bounding box center [429, 246] width 6 height 5
radio input "true"
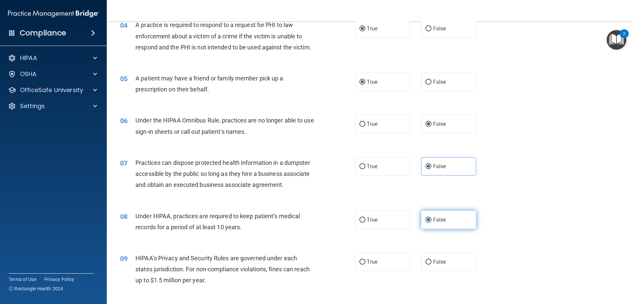
scroll to position [234, 0]
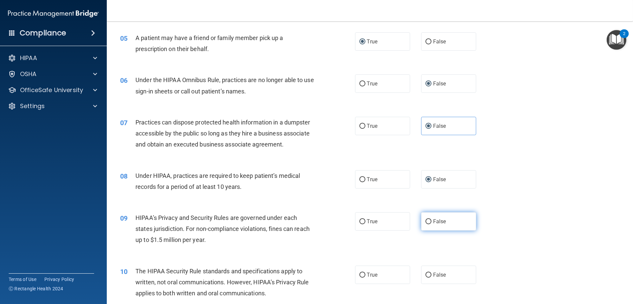
click at [426, 224] on input "False" at bounding box center [429, 221] width 6 height 5
radio input "true"
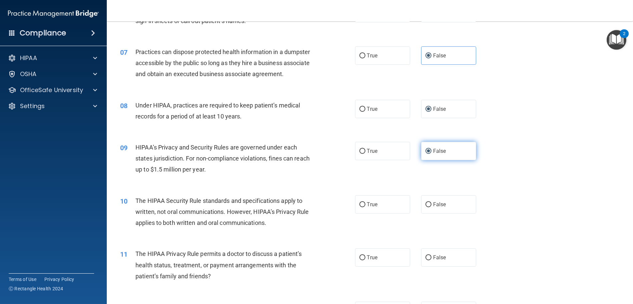
scroll to position [334, 0]
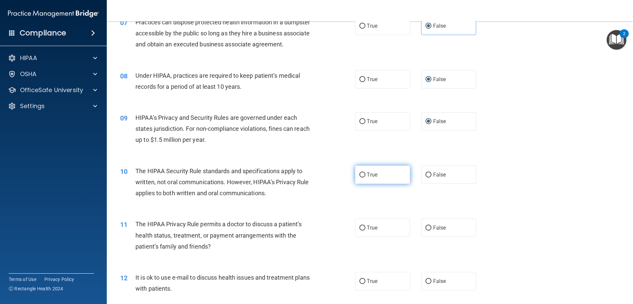
click at [361, 178] on input "True" at bounding box center [363, 175] width 6 height 5
radio input "true"
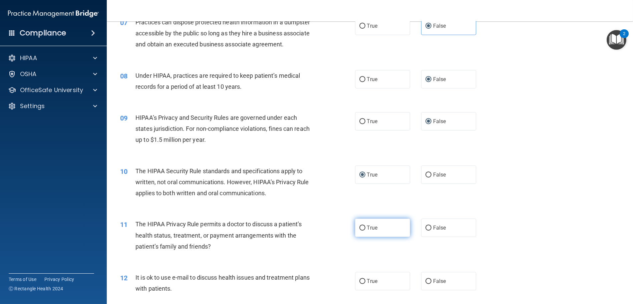
click at [360, 231] on input "True" at bounding box center [363, 228] width 6 height 5
radio input "true"
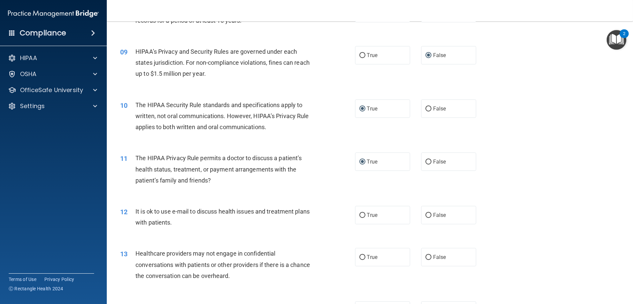
scroll to position [401, 0]
click at [362, 217] on input "True" at bounding box center [363, 214] width 6 height 5
radio input "true"
click at [426, 259] on input "False" at bounding box center [429, 256] width 6 height 5
radio input "true"
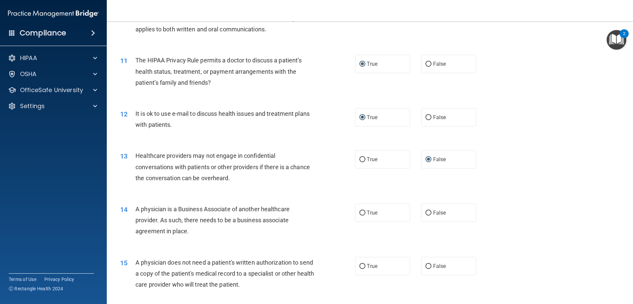
scroll to position [501, 0]
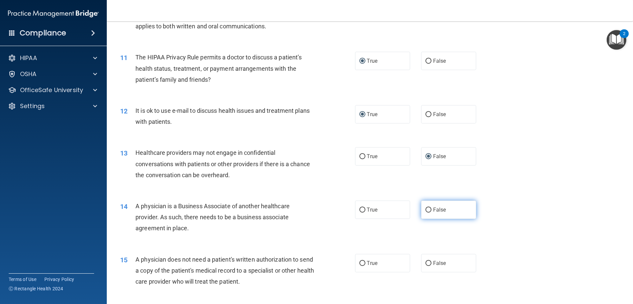
click at [427, 213] on input "False" at bounding box center [429, 210] width 6 height 5
radio input "true"
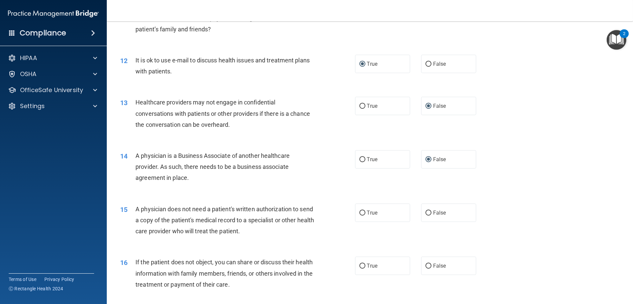
scroll to position [568, 0]
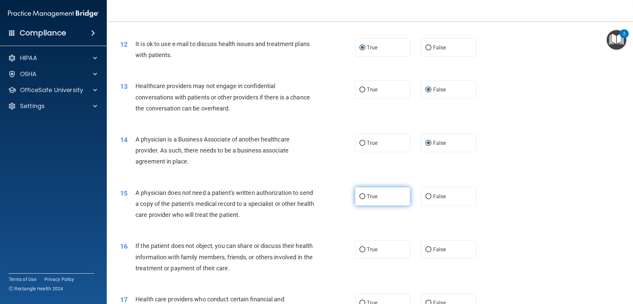
click at [360, 199] on input "True" at bounding box center [363, 196] width 6 height 5
radio input "true"
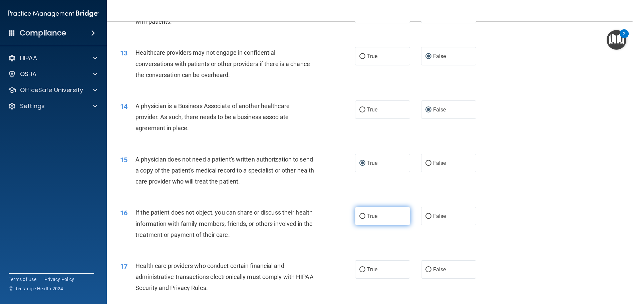
click at [360, 219] on input "True" at bounding box center [363, 216] width 6 height 5
radio input "true"
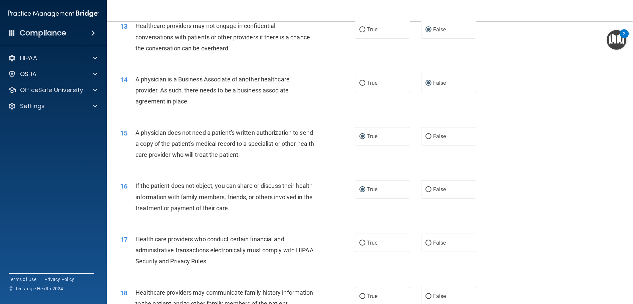
scroll to position [701, 0]
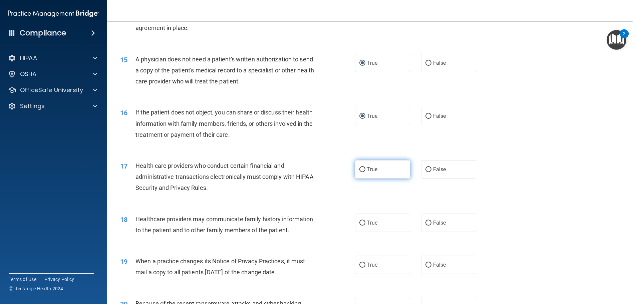
click at [360, 172] on input "True" at bounding box center [363, 169] width 6 height 5
radio input "true"
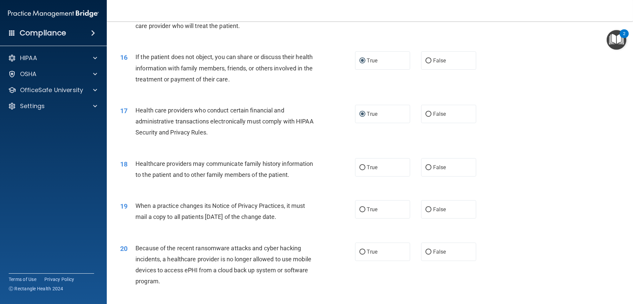
scroll to position [768, 0]
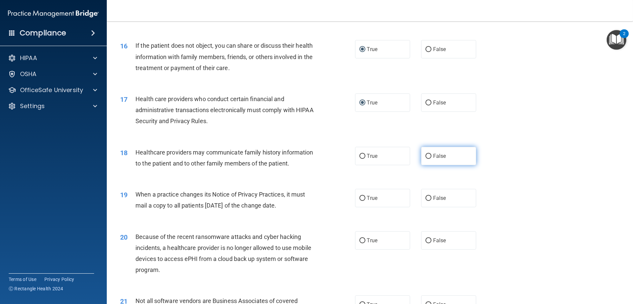
click at [426, 159] on input "False" at bounding box center [429, 156] width 6 height 5
radio input "true"
click at [426, 201] on input "False" at bounding box center [429, 198] width 6 height 5
radio input "true"
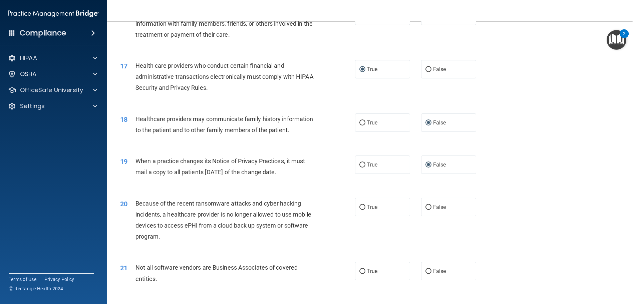
scroll to position [835, 0]
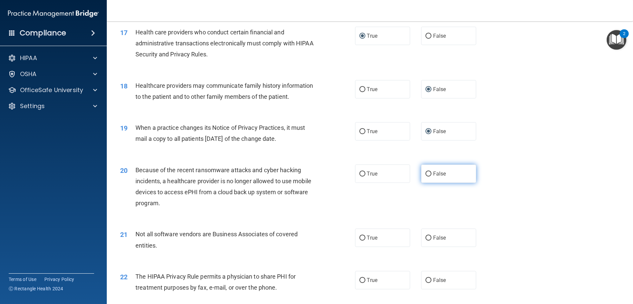
click at [428, 183] on label "False" at bounding box center [448, 174] width 55 height 18
click at [428, 177] on input "False" at bounding box center [429, 174] width 6 height 5
radio input "true"
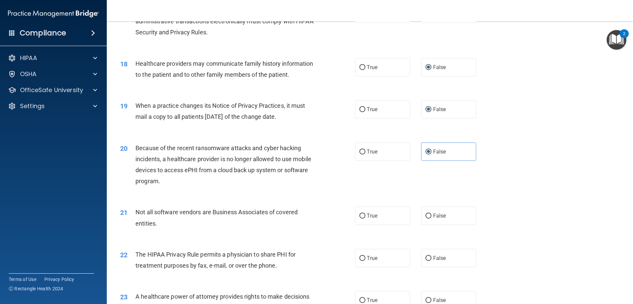
scroll to position [868, 0]
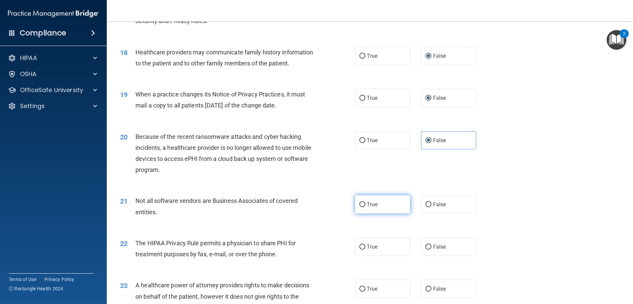
click at [360, 207] on input "True" at bounding box center [363, 204] width 6 height 5
radio input "true"
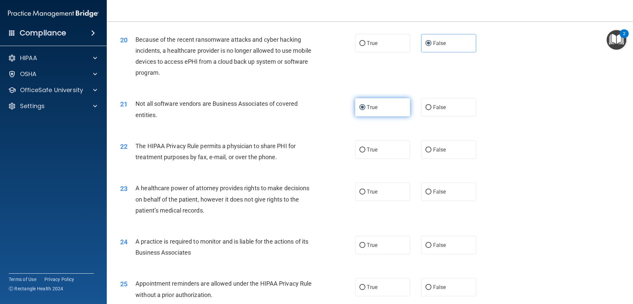
scroll to position [968, 0]
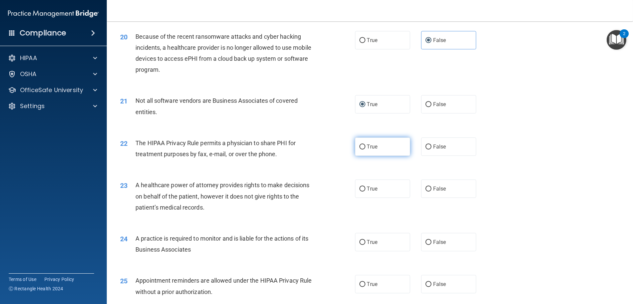
click at [360, 150] on input "True" at bounding box center [363, 147] width 6 height 5
radio input "true"
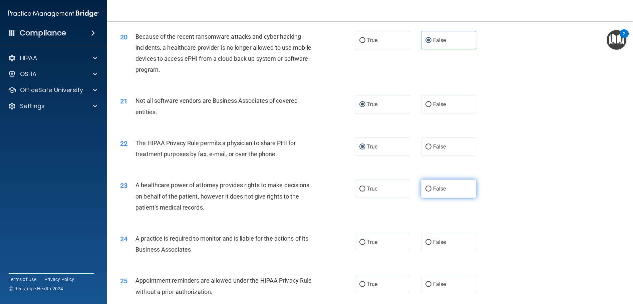
click at [429, 198] on label "False" at bounding box center [448, 189] width 55 height 18
click at [429, 192] on input "False" at bounding box center [429, 189] width 6 height 5
radio input "true"
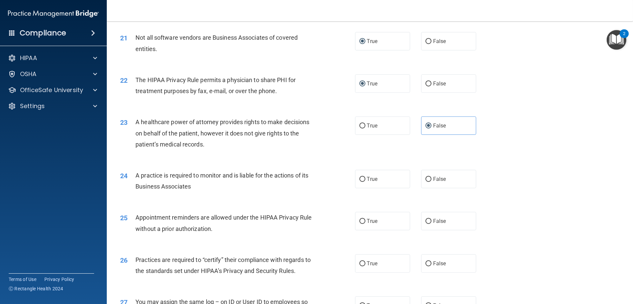
scroll to position [1035, 0]
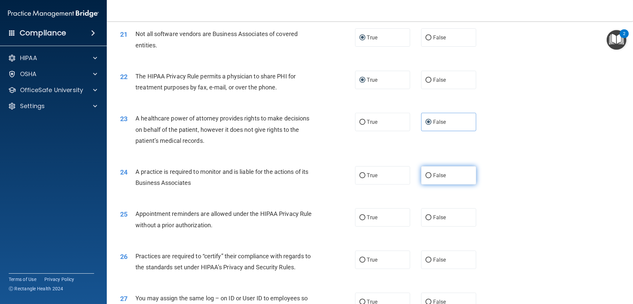
click at [433, 179] on span "False" at bounding box center [439, 175] width 13 height 6
click at [430, 178] on input "False" at bounding box center [429, 175] width 6 height 5
radio input "true"
click at [360, 220] on input "True" at bounding box center [363, 217] width 6 height 5
radio input "true"
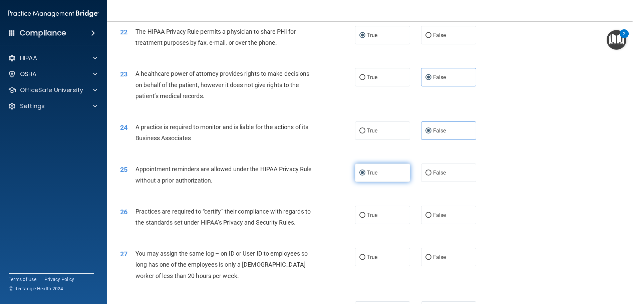
scroll to position [1102, 0]
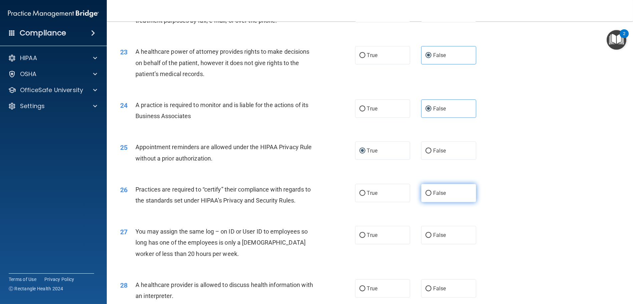
click at [426, 196] on input "False" at bounding box center [429, 193] width 6 height 5
radio input "true"
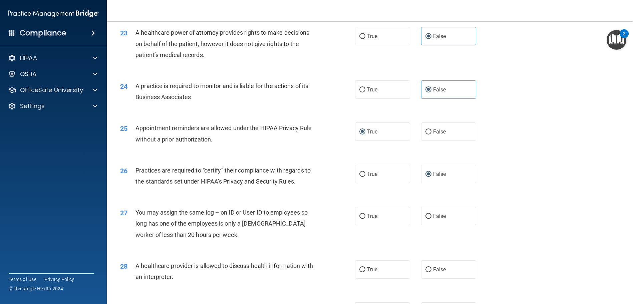
scroll to position [1135, 0]
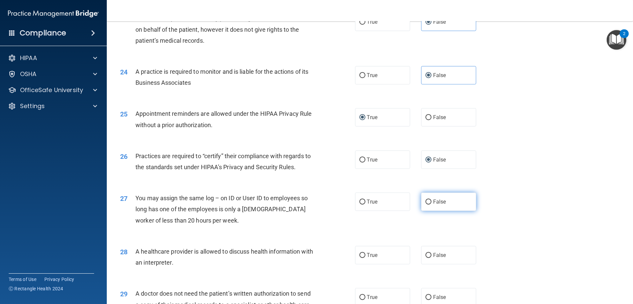
click at [426, 205] on input "False" at bounding box center [429, 202] width 6 height 5
radio input "true"
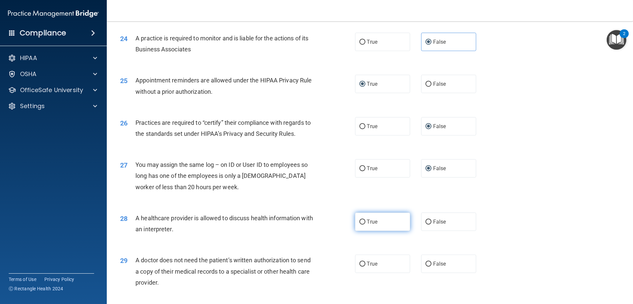
click at [360, 225] on input "True" at bounding box center [363, 222] width 6 height 5
radio input "true"
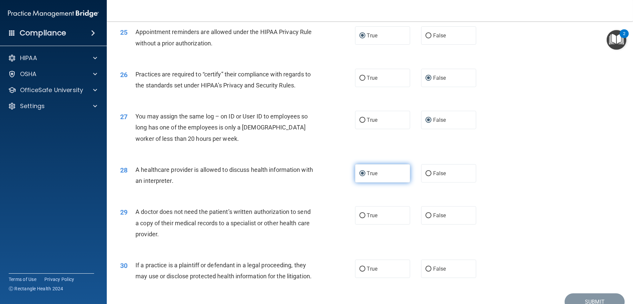
scroll to position [1236, 0]
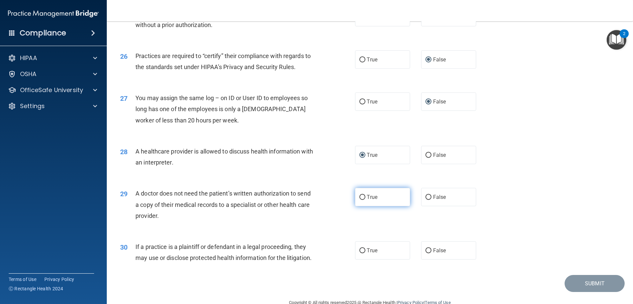
click at [360, 200] on input "True" at bounding box center [363, 197] width 6 height 5
radio input "true"
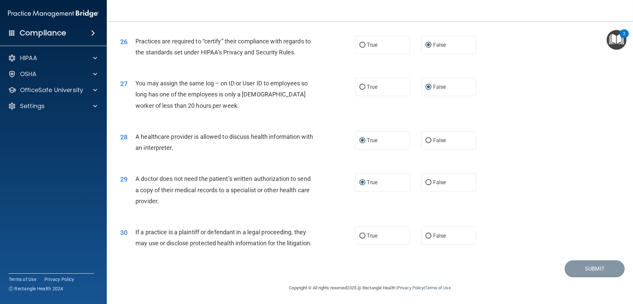
scroll to position [1269, 0]
click at [360, 238] on input "True" at bounding box center [363, 236] width 6 height 5
radio input "true"
click at [591, 267] on button "Submit" at bounding box center [595, 268] width 60 height 17
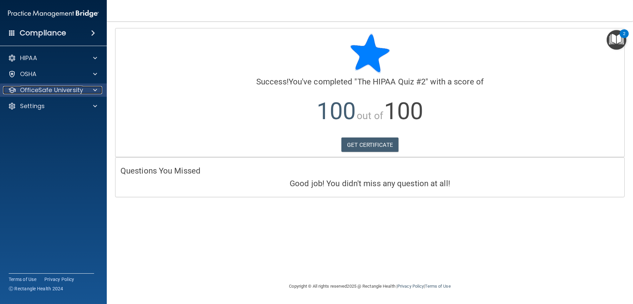
click at [97, 87] on span at bounding box center [95, 90] width 4 height 8
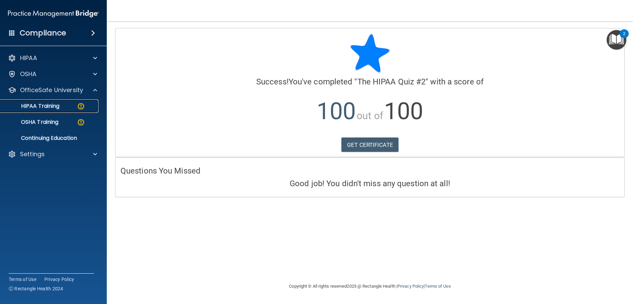
click at [51, 105] on p "HIPAA Training" at bounding box center [31, 106] width 55 height 7
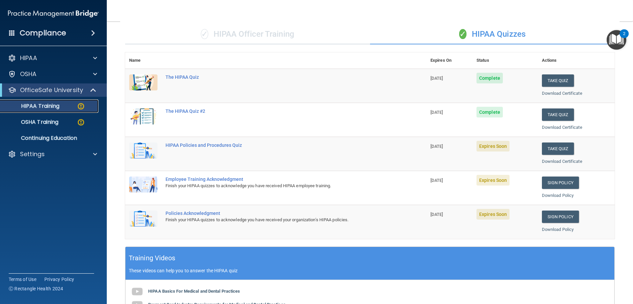
scroll to position [33, 0]
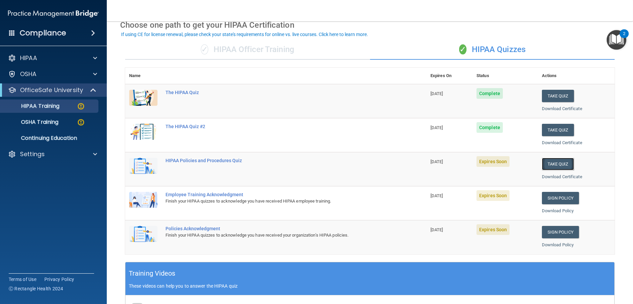
click at [551, 160] on button "Take Quiz" at bounding box center [558, 164] width 32 height 12
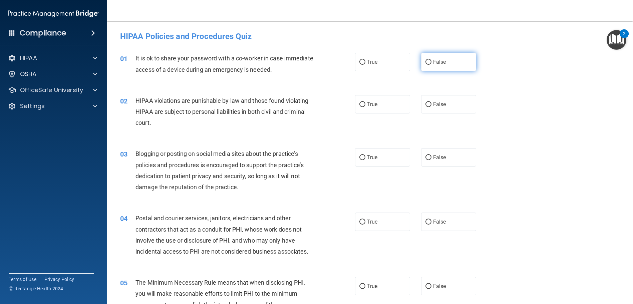
click at [426, 62] on input "False" at bounding box center [429, 62] width 6 height 5
radio input "true"
click at [360, 104] on input "True" at bounding box center [363, 104] width 6 height 5
radio input "true"
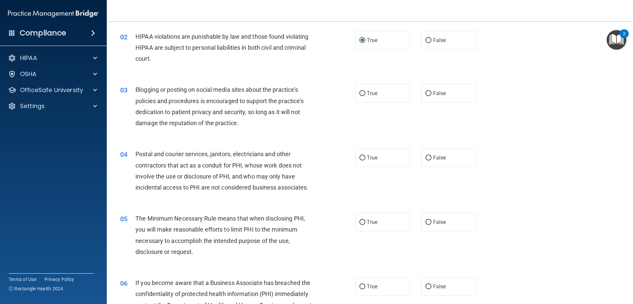
scroll to position [67, 0]
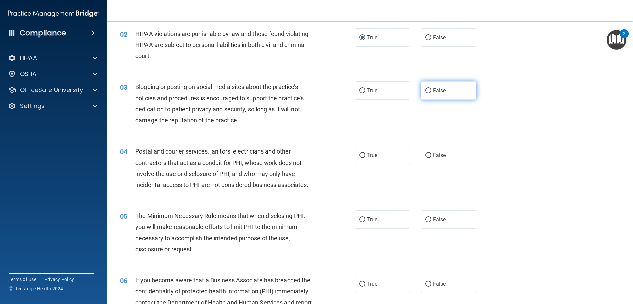
click at [428, 93] on input "False" at bounding box center [429, 90] width 6 height 5
radio input "true"
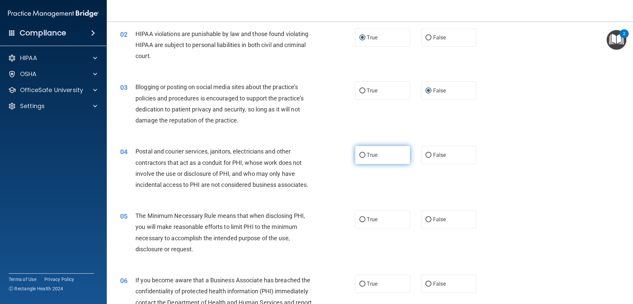
click at [360, 153] on input "True" at bounding box center [363, 155] width 6 height 5
radio input "true"
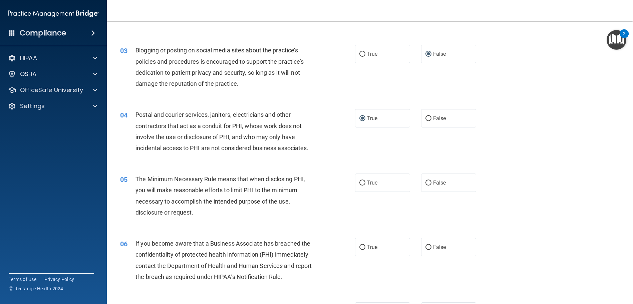
scroll to position [134, 0]
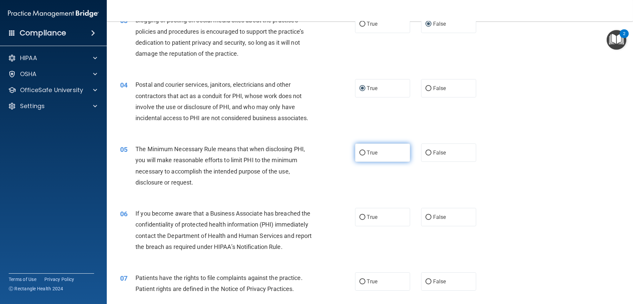
click at [362, 153] on input "True" at bounding box center [363, 153] width 6 height 5
radio input "true"
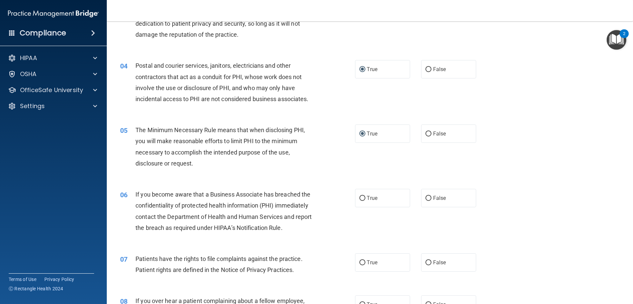
scroll to position [167, 0]
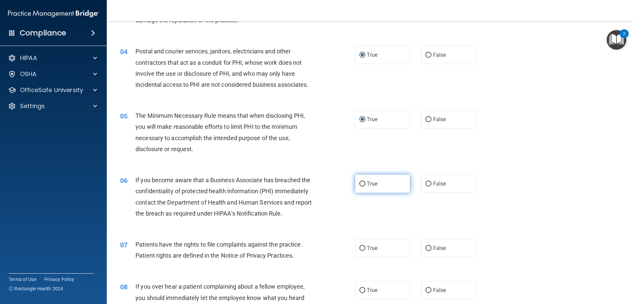
click at [361, 183] on input "True" at bounding box center [363, 184] width 6 height 5
radio input "true"
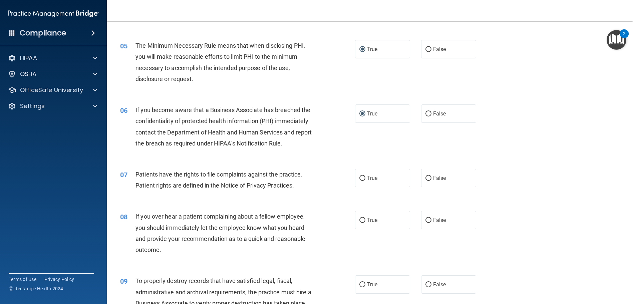
scroll to position [267, 0]
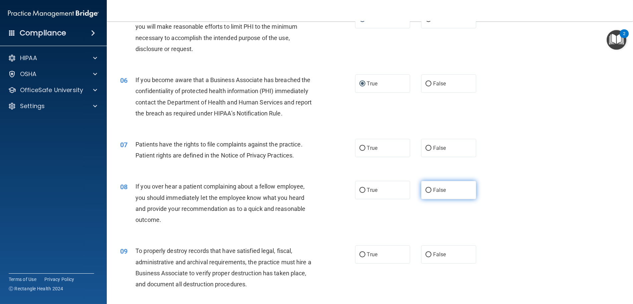
click at [426, 190] on input "False" at bounding box center [429, 190] width 6 height 5
radio input "true"
click at [360, 149] on input "True" at bounding box center [363, 148] width 6 height 5
radio input "true"
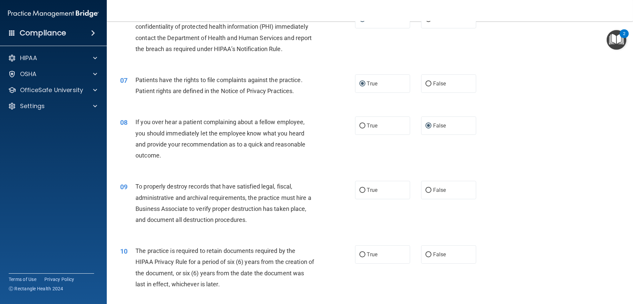
scroll to position [334, 0]
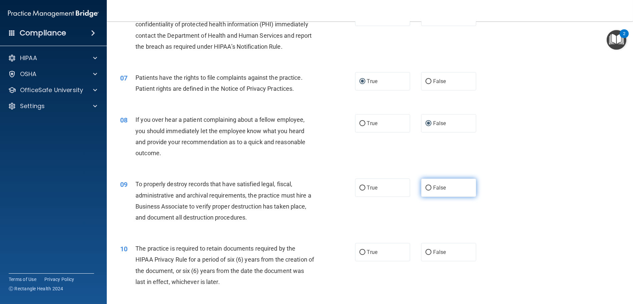
click at [426, 187] on input "False" at bounding box center [429, 188] width 6 height 5
radio input "true"
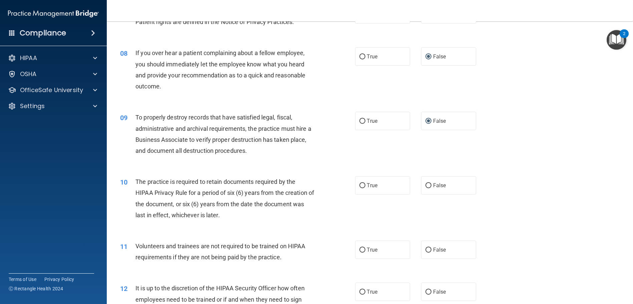
scroll to position [434, 0]
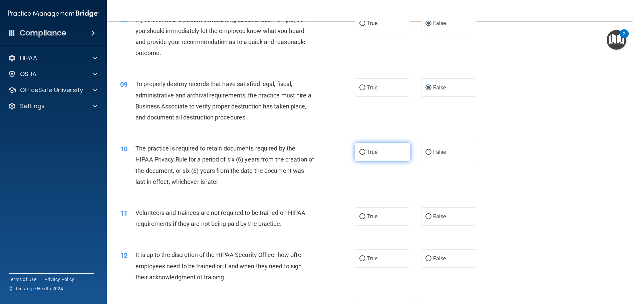
click at [360, 154] on input "True" at bounding box center [363, 152] width 6 height 5
radio input "true"
click at [426, 217] on input "False" at bounding box center [429, 216] width 6 height 5
radio input "true"
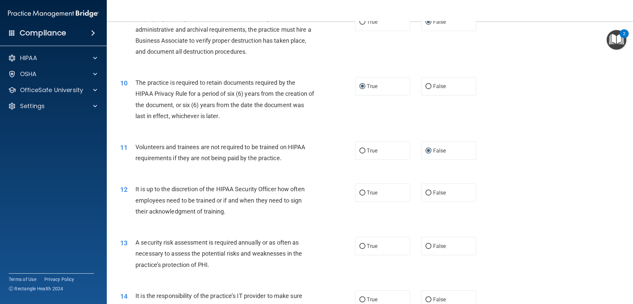
scroll to position [534, 0]
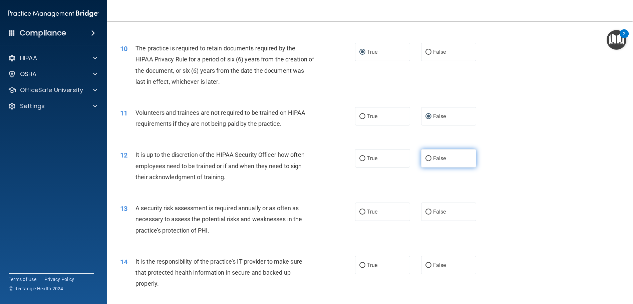
click at [426, 159] on input "False" at bounding box center [429, 158] width 6 height 5
radio input "true"
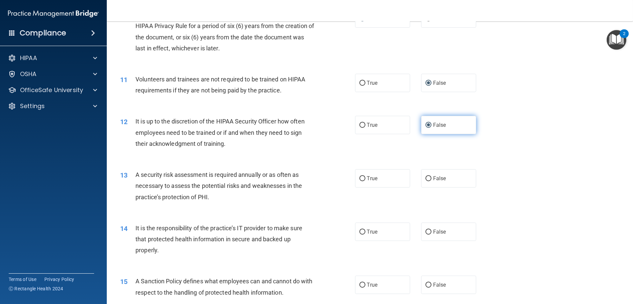
scroll to position [601, 0]
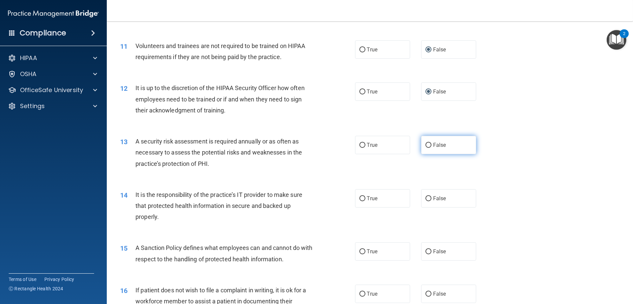
click at [426, 147] on input "False" at bounding box center [429, 145] width 6 height 5
radio input "true"
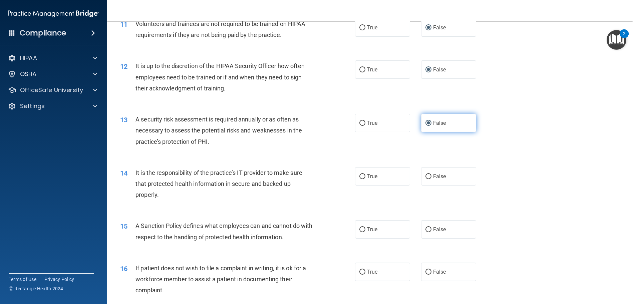
scroll to position [634, 0]
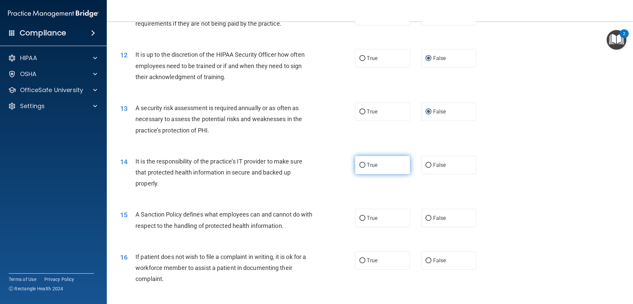
click at [360, 166] on input "True" at bounding box center [363, 165] width 6 height 5
radio input "true"
click at [360, 220] on input "True" at bounding box center [363, 218] width 6 height 5
radio input "true"
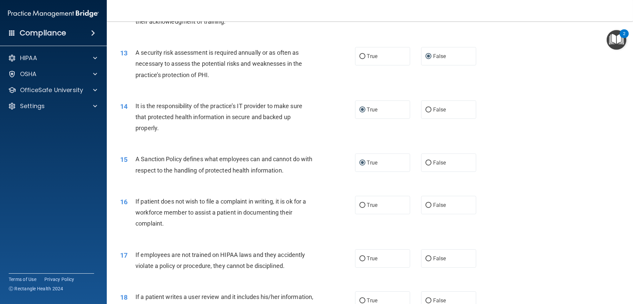
scroll to position [701, 0]
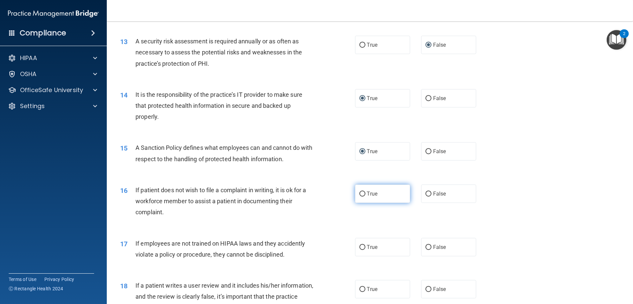
click at [360, 195] on input "True" at bounding box center [363, 194] width 6 height 5
radio input "true"
click at [426, 248] on input "False" at bounding box center [429, 247] width 6 height 5
radio input "true"
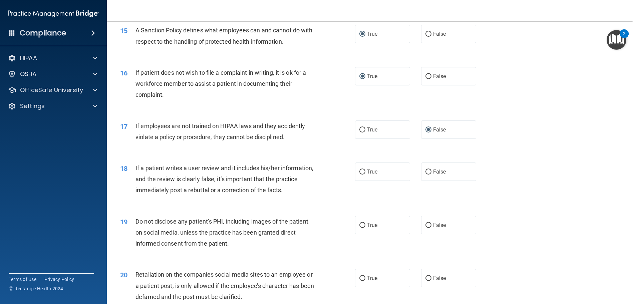
scroll to position [835, 0]
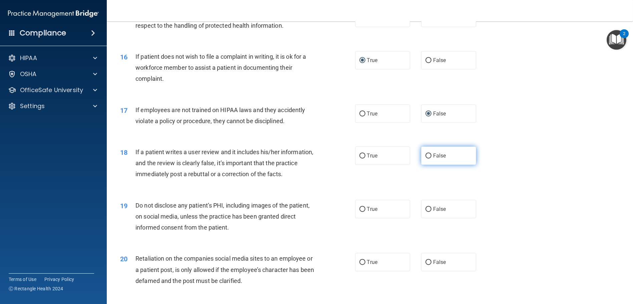
click at [427, 154] on input "False" at bounding box center [429, 156] width 6 height 5
radio input "true"
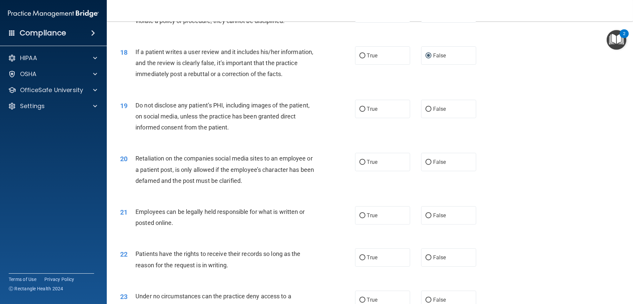
scroll to position [902, 0]
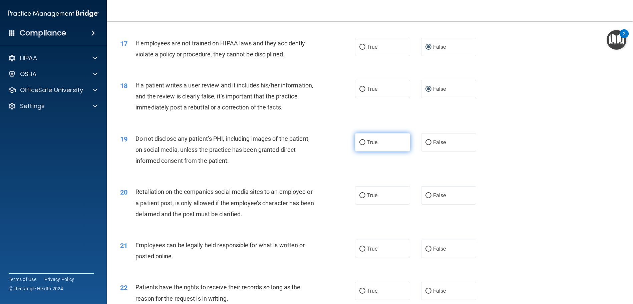
click at [360, 140] on input "True" at bounding box center [363, 142] width 6 height 5
radio input "true"
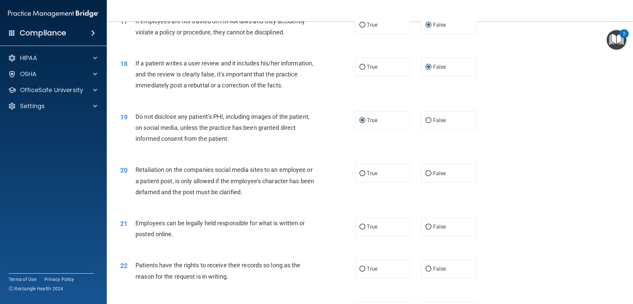
scroll to position [935, 0]
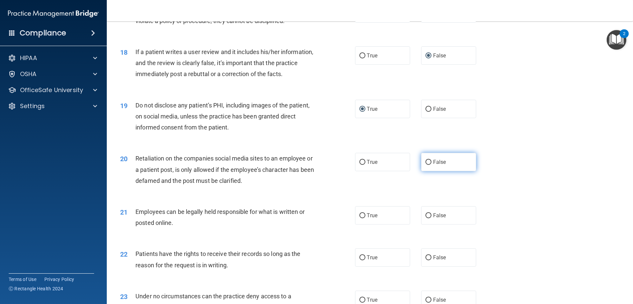
click at [428, 162] on input "False" at bounding box center [429, 162] width 6 height 5
radio input "true"
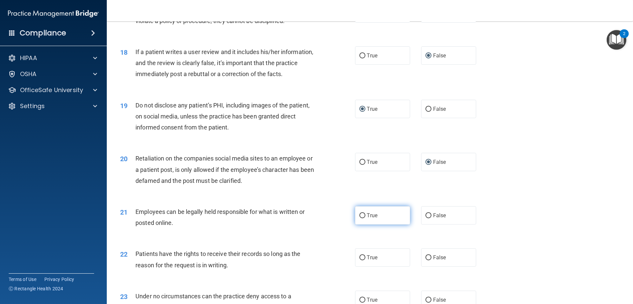
click at [360, 215] on input "True" at bounding box center [363, 215] width 6 height 5
radio input "true"
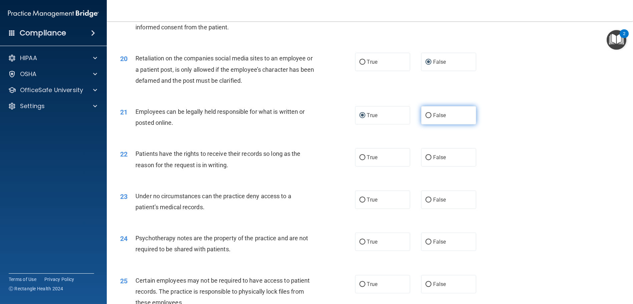
scroll to position [1069, 0]
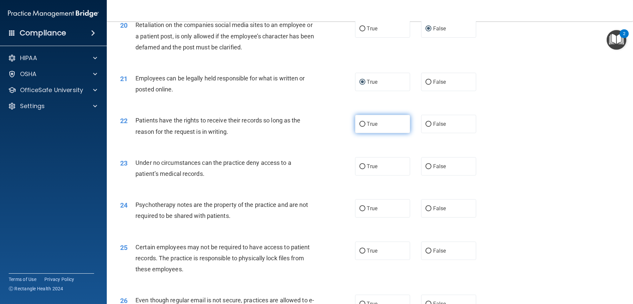
click at [361, 123] on input "True" at bounding box center [363, 124] width 6 height 5
radio input "true"
click at [363, 165] on input "True" at bounding box center [363, 166] width 6 height 5
radio input "true"
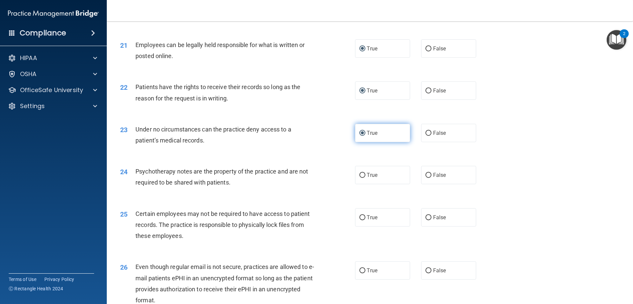
scroll to position [1135, 0]
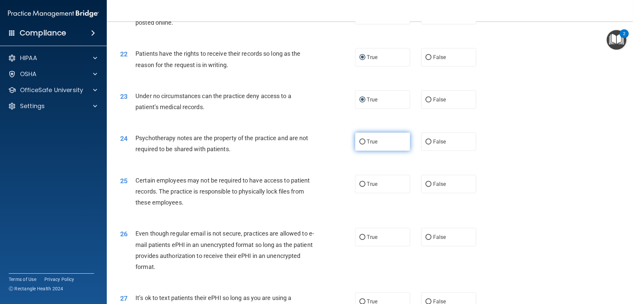
click at [359, 138] on label "True" at bounding box center [382, 142] width 55 height 18
click at [360, 140] on input "True" at bounding box center [363, 142] width 6 height 5
radio input "true"
click at [362, 186] on input "True" at bounding box center [363, 184] width 6 height 5
radio input "true"
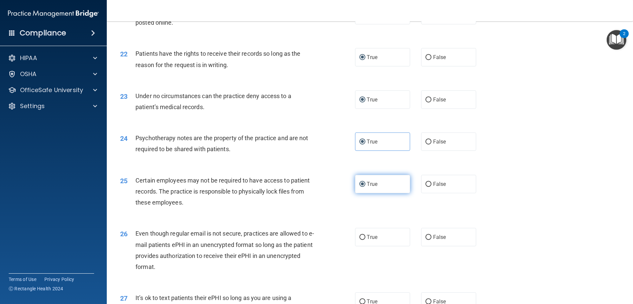
scroll to position [1169, 0]
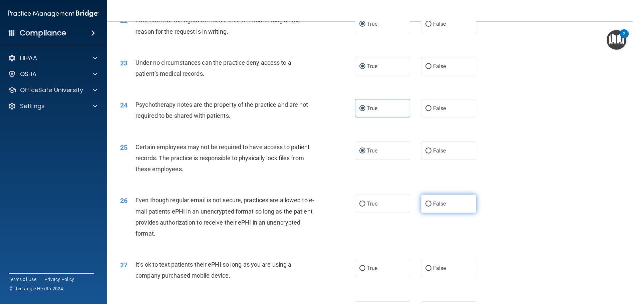
click at [426, 202] on input "False" at bounding box center [429, 204] width 6 height 5
radio input "true"
click at [360, 202] on input "True" at bounding box center [363, 204] width 6 height 5
radio input "true"
radio input "false"
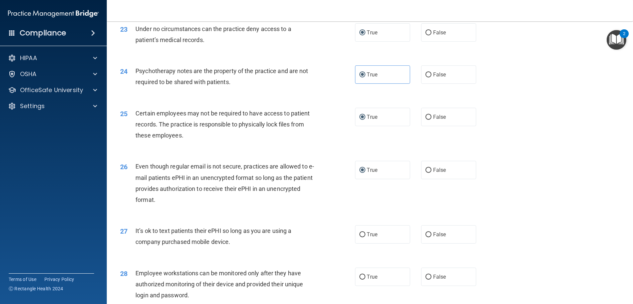
scroll to position [1236, 0]
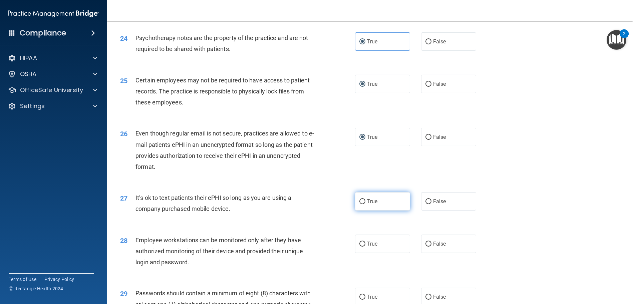
click at [361, 200] on input "True" at bounding box center [363, 201] width 6 height 5
radio input "true"
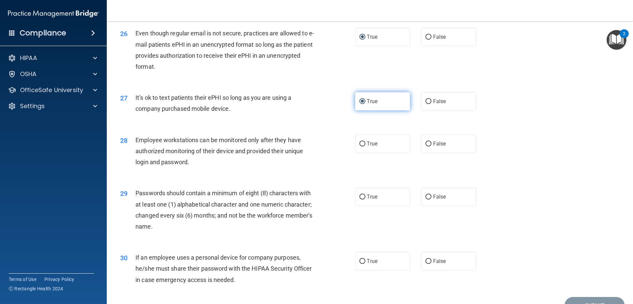
scroll to position [1369, 0]
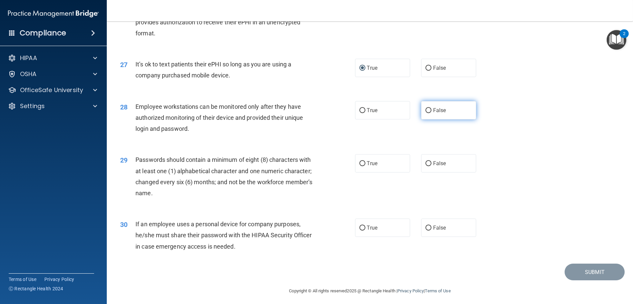
click at [426, 110] on input "False" at bounding box center [429, 110] width 6 height 5
radio input "true"
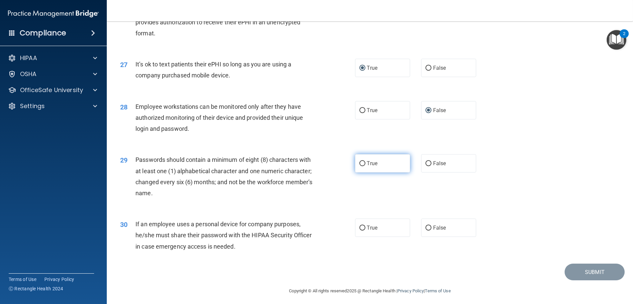
click at [361, 164] on input "True" at bounding box center [363, 163] width 6 height 5
radio input "true"
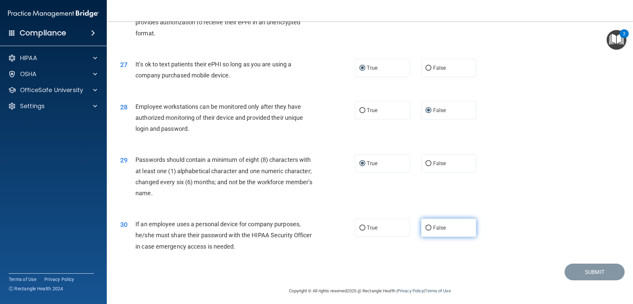
click at [426, 226] on input "False" at bounding box center [429, 228] width 6 height 5
radio input "true"
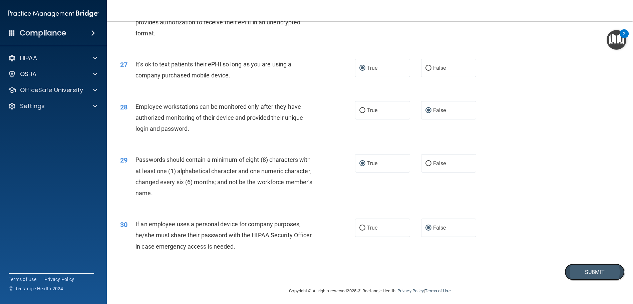
drag, startPoint x: 570, startPoint y: 271, endPoint x: 562, endPoint y: 268, distance: 8.8
click at [568, 270] on button "Submit" at bounding box center [595, 272] width 60 height 17
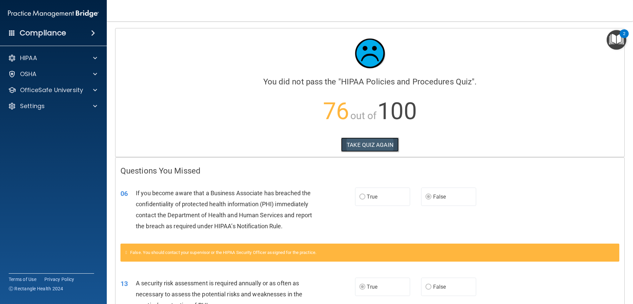
click at [361, 141] on button "TAKE QUIZ AGAIN" at bounding box center [370, 145] width 58 height 15
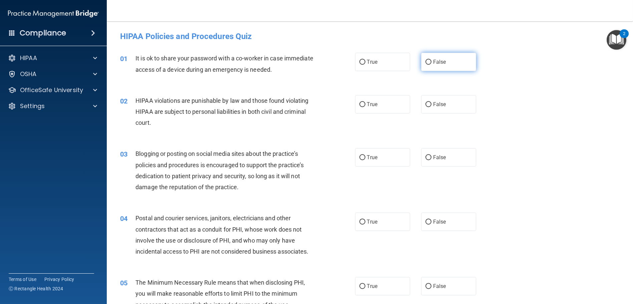
click at [426, 62] on input "False" at bounding box center [429, 62] width 6 height 5
radio input "true"
click at [361, 104] on input "True" at bounding box center [363, 104] width 6 height 5
radio input "true"
click at [428, 160] on input "False" at bounding box center [429, 157] width 6 height 5
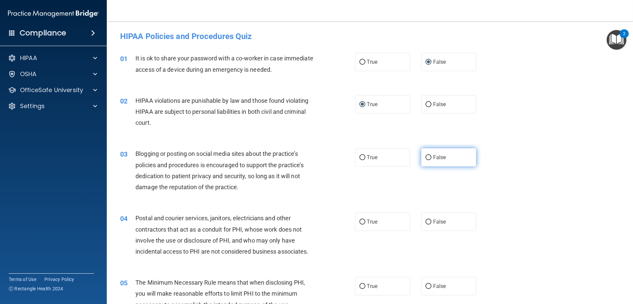
radio input "true"
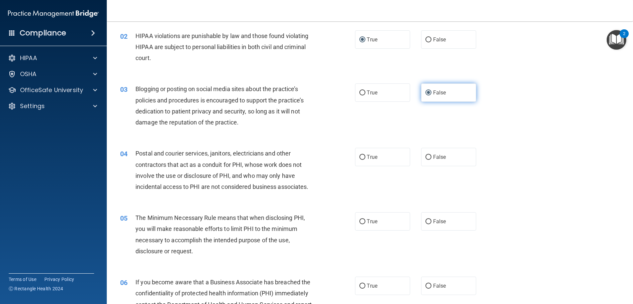
scroll to position [67, 0]
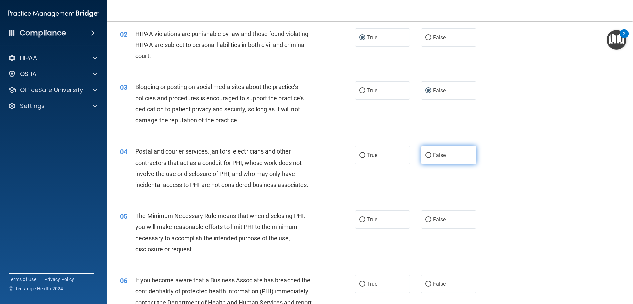
click at [426, 154] on input "False" at bounding box center [429, 155] width 6 height 5
radio input "true"
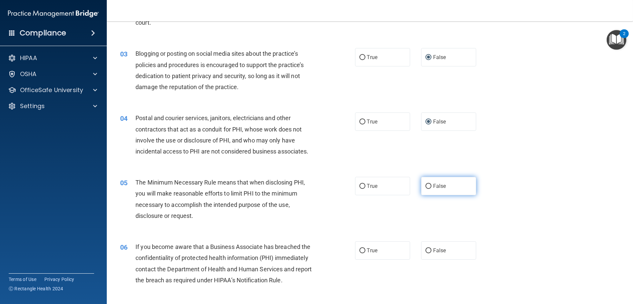
click at [426, 186] on input "False" at bounding box center [429, 186] width 6 height 5
radio input "true"
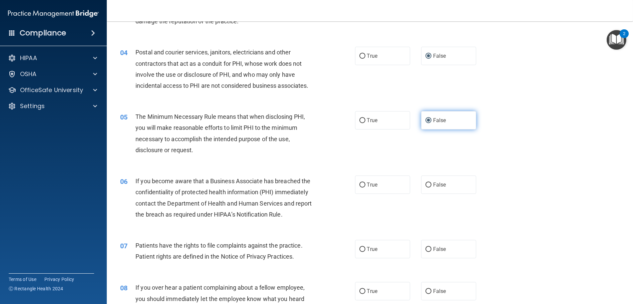
scroll to position [200, 0]
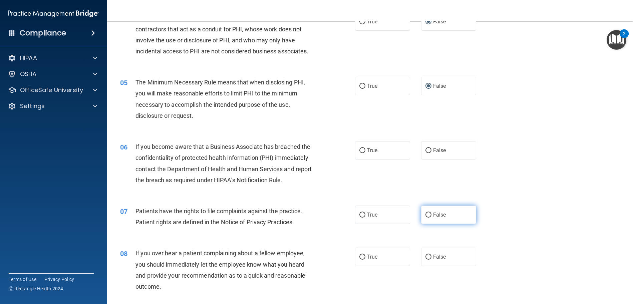
click at [427, 214] on input "False" at bounding box center [429, 215] width 6 height 5
radio input "true"
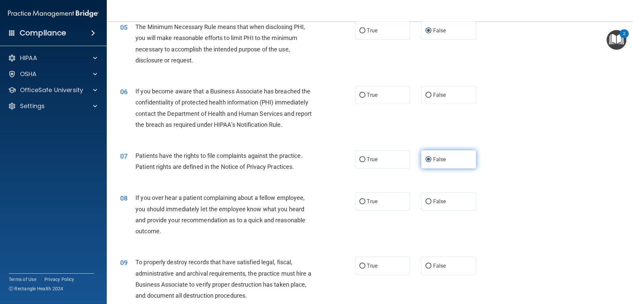
scroll to position [267, 0]
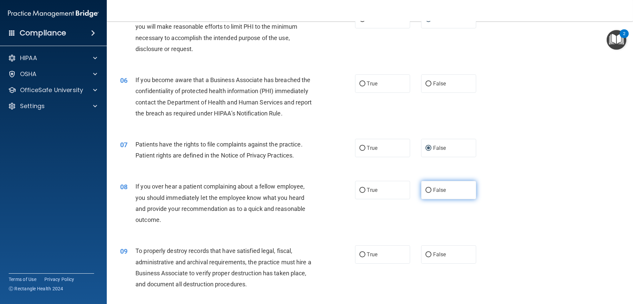
click at [427, 189] on input "False" at bounding box center [429, 190] width 6 height 5
radio input "true"
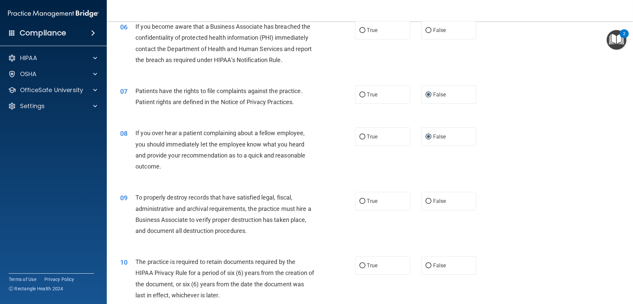
scroll to position [367, 0]
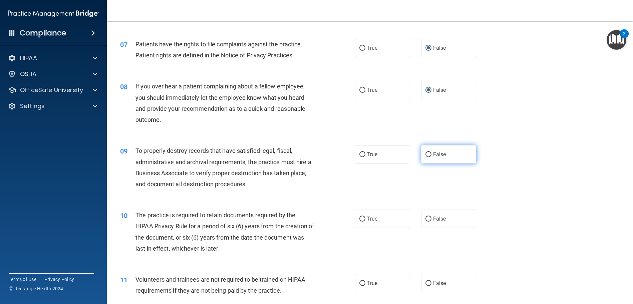
click at [426, 154] on input "False" at bounding box center [429, 154] width 6 height 5
radio input "true"
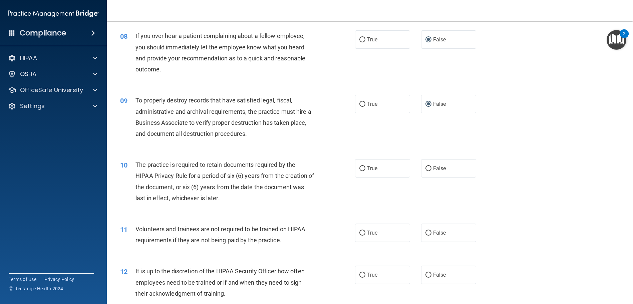
scroll to position [434, 0]
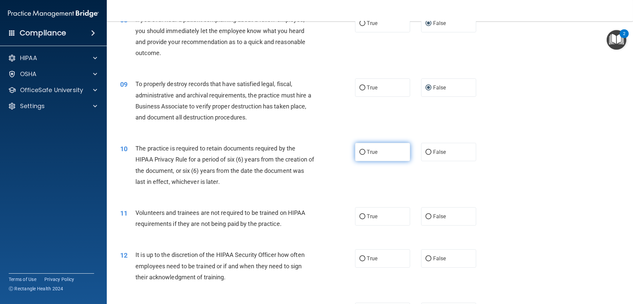
click at [360, 151] on input "True" at bounding box center [363, 152] width 6 height 5
radio input "true"
click at [426, 217] on input "False" at bounding box center [429, 216] width 6 height 5
radio input "true"
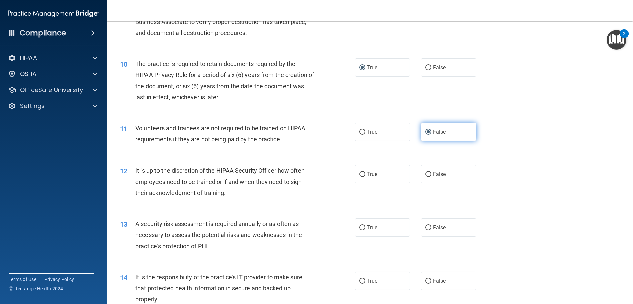
scroll to position [534, 0]
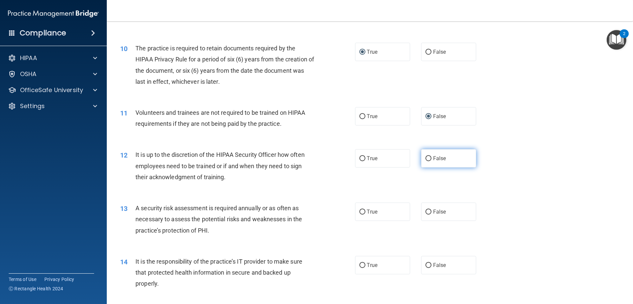
click at [426, 158] on input "False" at bounding box center [429, 158] width 6 height 5
radio input "true"
click at [361, 210] on input "True" at bounding box center [363, 212] width 6 height 5
radio input "true"
click at [426, 266] on input "False" at bounding box center [429, 265] width 6 height 5
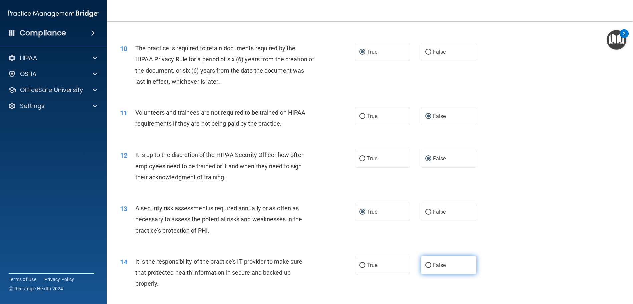
radio input "true"
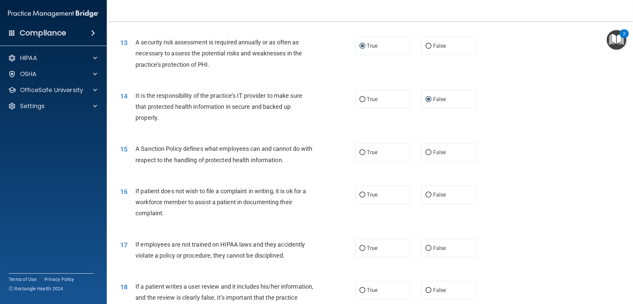
scroll to position [701, 0]
click at [426, 149] on input "False" at bounding box center [429, 151] width 6 height 5
radio input "true"
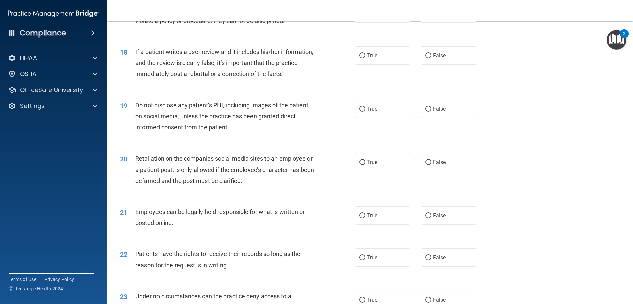
scroll to position [968, 0]
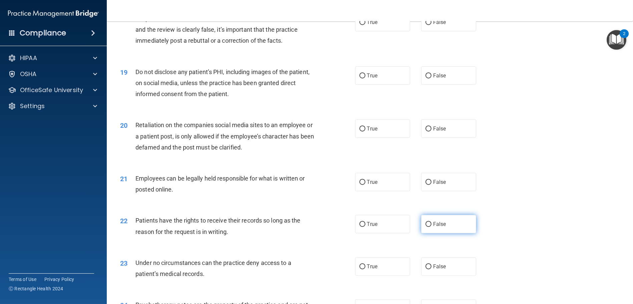
click at [426, 224] on input "False" at bounding box center [429, 224] width 6 height 5
radio input "true"
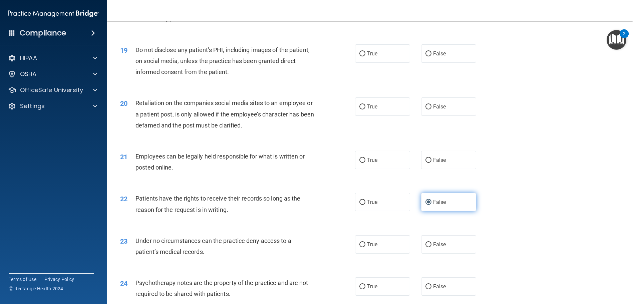
scroll to position [1002, 0]
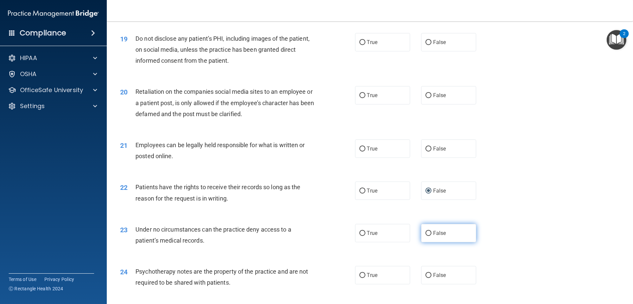
click at [429, 230] on label "False" at bounding box center [448, 233] width 55 height 18
click at [429, 231] on input "False" at bounding box center [429, 233] width 6 height 5
radio input "true"
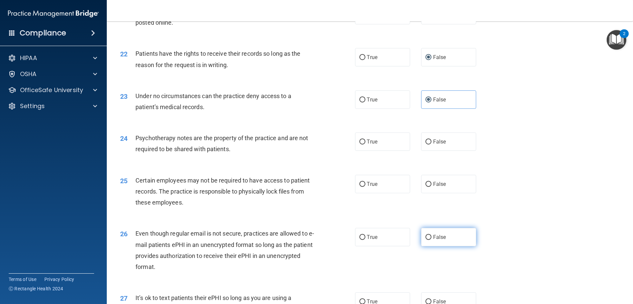
scroll to position [1202, 0]
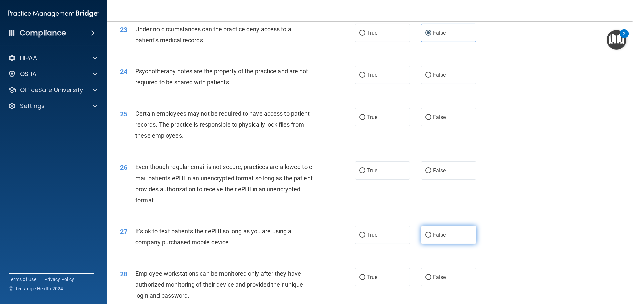
click at [426, 234] on input "False" at bounding box center [429, 235] width 6 height 5
radio input "true"
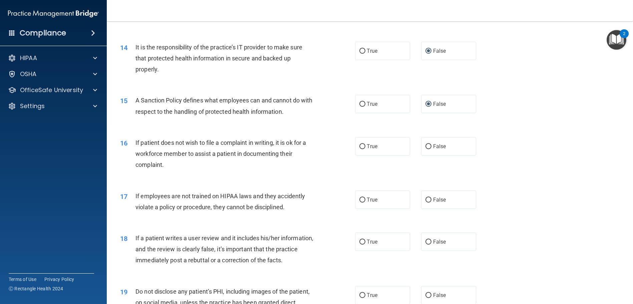
scroll to position [735, 0]
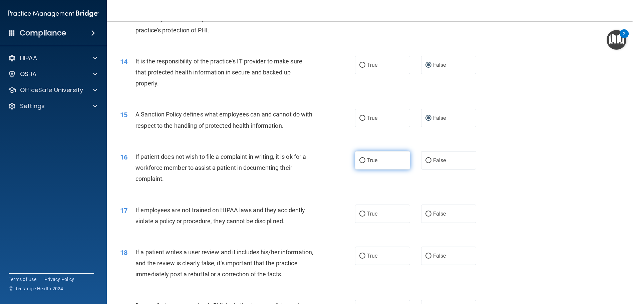
click at [360, 161] on input "True" at bounding box center [363, 160] width 6 height 5
radio input "true"
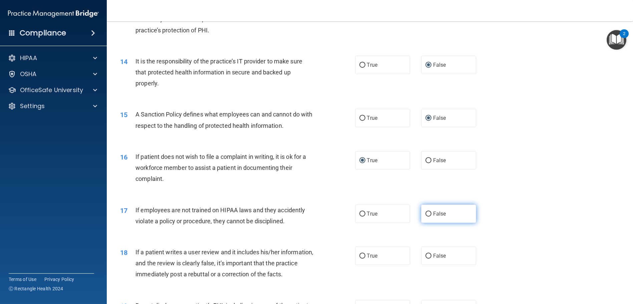
click at [427, 213] on input "False" at bounding box center [429, 214] width 6 height 5
radio input "true"
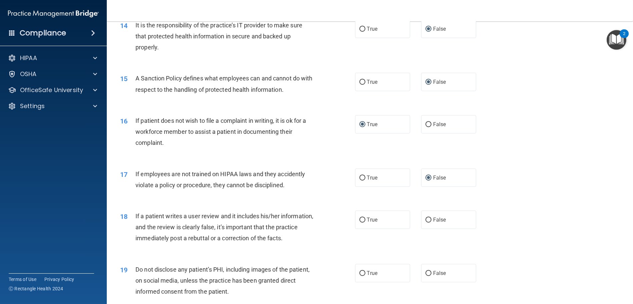
scroll to position [801, 0]
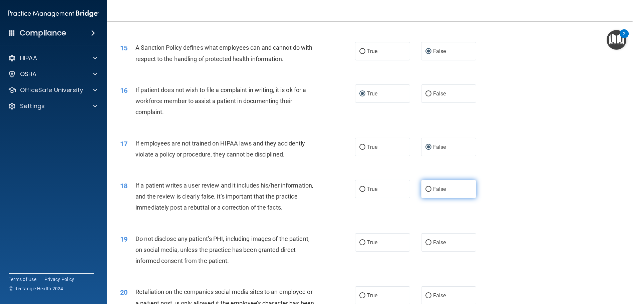
click at [426, 189] on input "False" at bounding box center [429, 189] width 6 height 5
radio input "true"
click at [360, 242] on input "True" at bounding box center [363, 242] width 6 height 5
radio input "true"
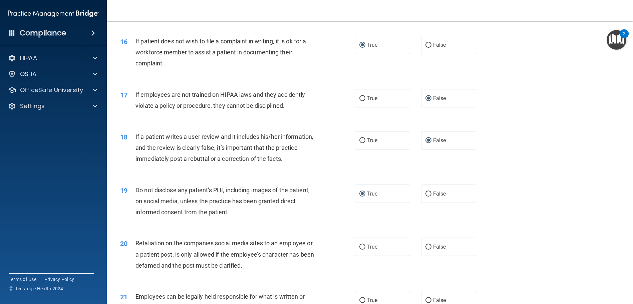
scroll to position [868, 0]
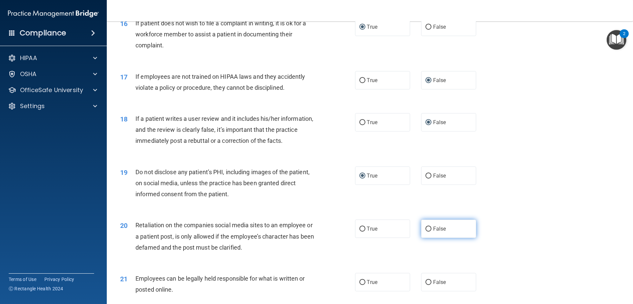
click at [426, 228] on input "False" at bounding box center [429, 229] width 6 height 5
radio input "true"
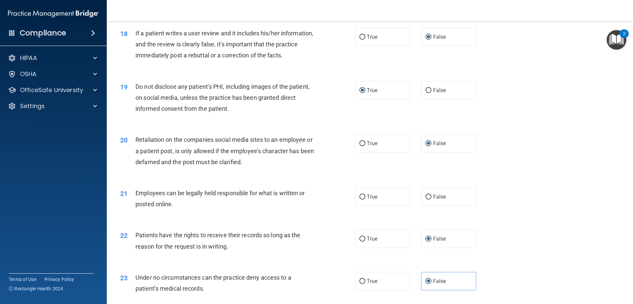
scroll to position [968, 0]
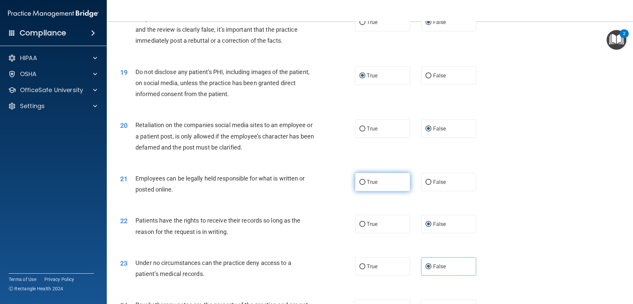
click at [360, 180] on input "True" at bounding box center [363, 182] width 6 height 5
radio input "true"
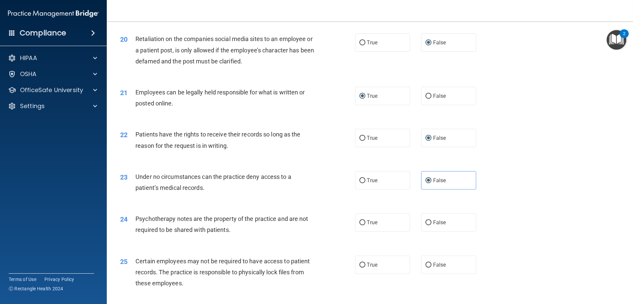
scroll to position [1069, 0]
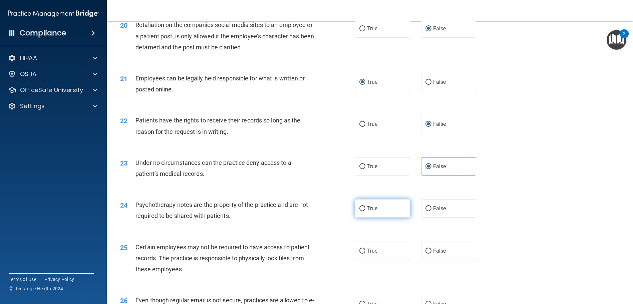
click at [360, 206] on input "True" at bounding box center [363, 208] width 6 height 5
radio input "true"
click at [360, 249] on input "True" at bounding box center [363, 251] width 6 height 5
radio input "true"
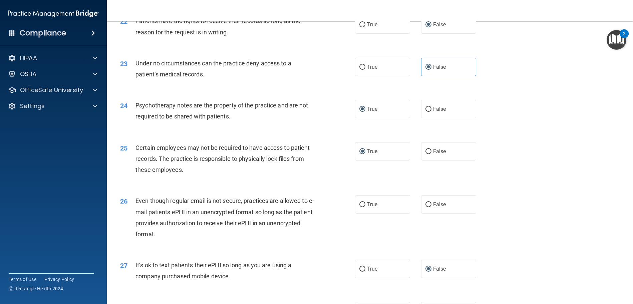
scroll to position [1169, 0]
click at [361, 203] on input "True" at bounding box center [363, 204] width 6 height 5
radio input "true"
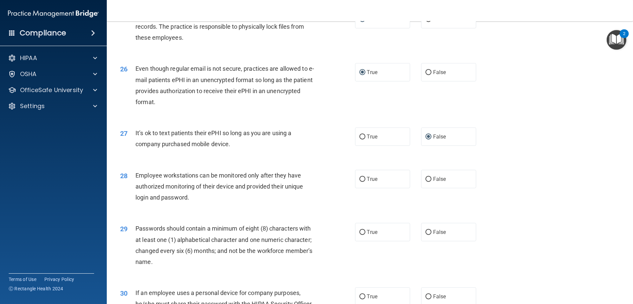
scroll to position [1302, 0]
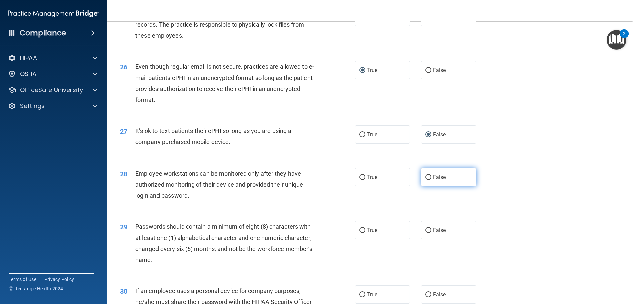
click at [426, 176] on input "False" at bounding box center [429, 177] width 6 height 5
radio input "true"
click at [360, 231] on input "True" at bounding box center [363, 230] width 6 height 5
radio input "true"
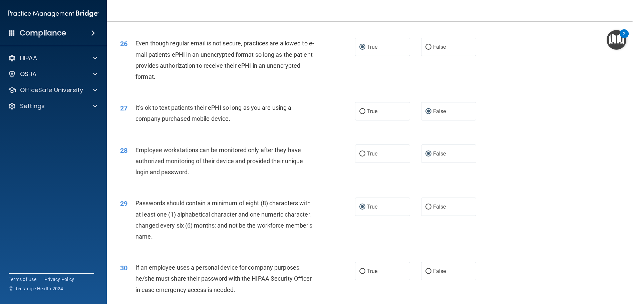
scroll to position [1369, 0]
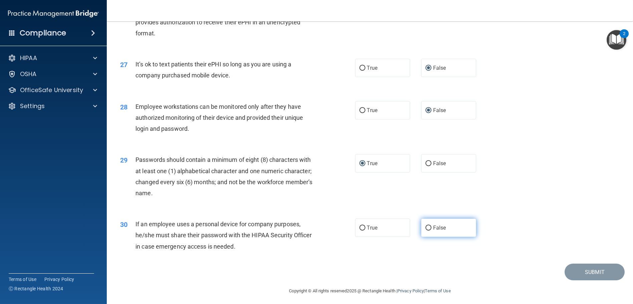
click at [426, 226] on input "False" at bounding box center [429, 228] width 6 height 5
radio input "true"
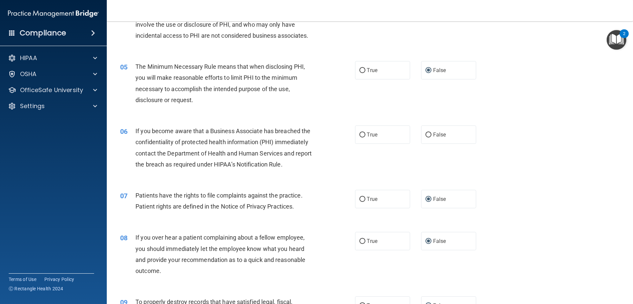
scroll to position [200, 0]
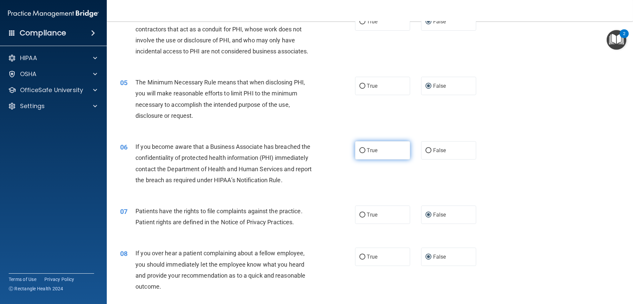
click at [360, 152] on input "True" at bounding box center [363, 150] width 6 height 5
radio input "true"
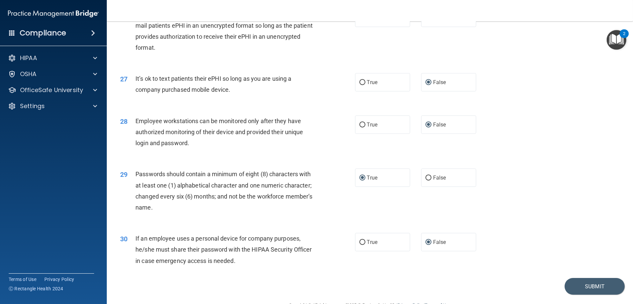
scroll to position [1372, 0]
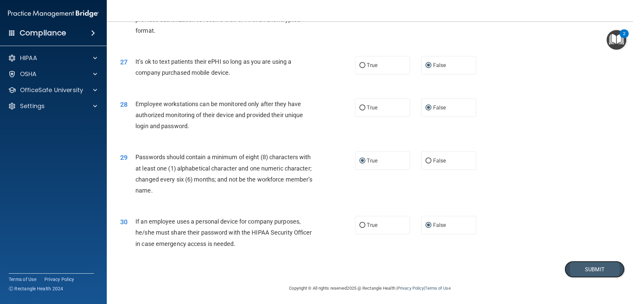
click at [585, 271] on button "Submit" at bounding box center [595, 269] width 60 height 17
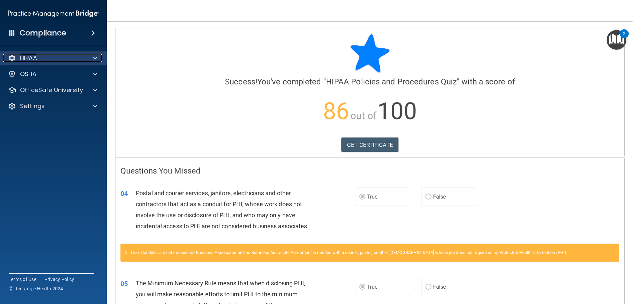
click at [93, 58] on span at bounding box center [95, 58] width 4 height 8
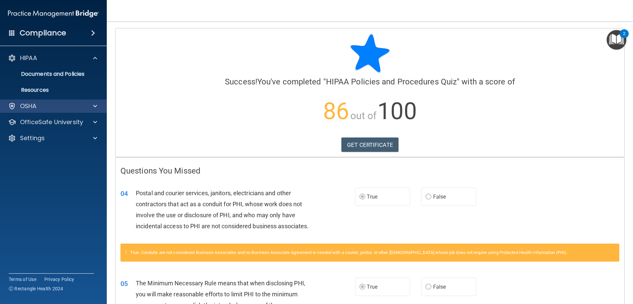
click at [91, 102] on div "OSHA" at bounding box center [53, 106] width 107 height 13
click at [94, 105] on span at bounding box center [95, 106] width 4 height 8
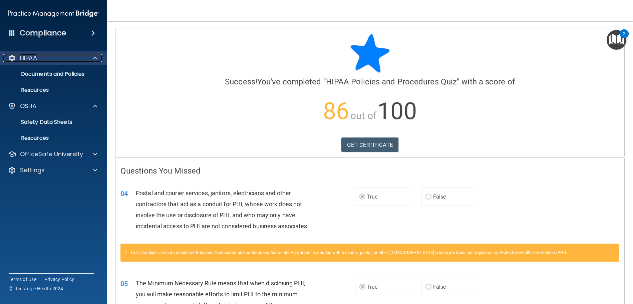
click at [95, 59] on span at bounding box center [95, 58] width 4 height 8
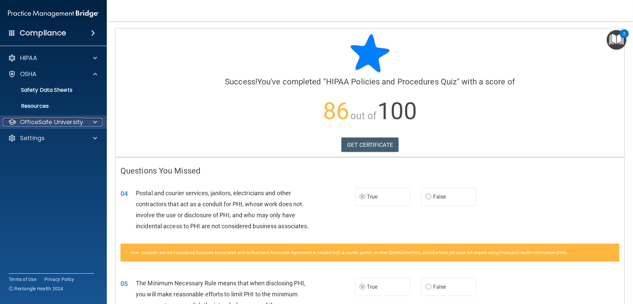
click at [91, 121] on div at bounding box center [94, 122] width 17 height 8
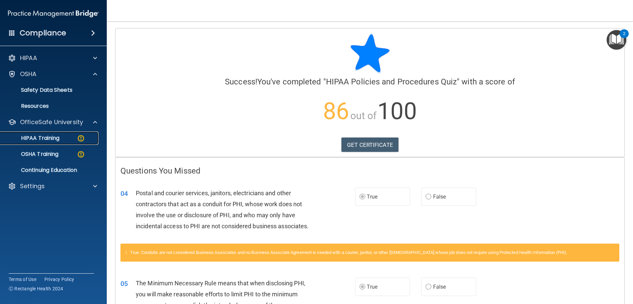
click at [52, 137] on p "HIPAA Training" at bounding box center [31, 138] width 55 height 7
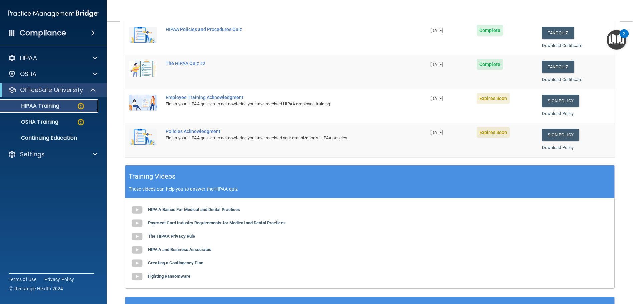
scroll to position [134, 0]
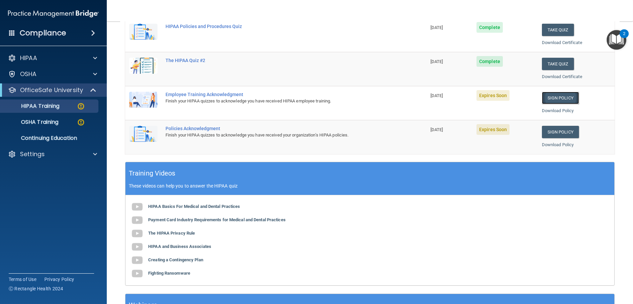
click at [553, 97] on link "Sign Policy" at bounding box center [560, 98] width 37 height 12
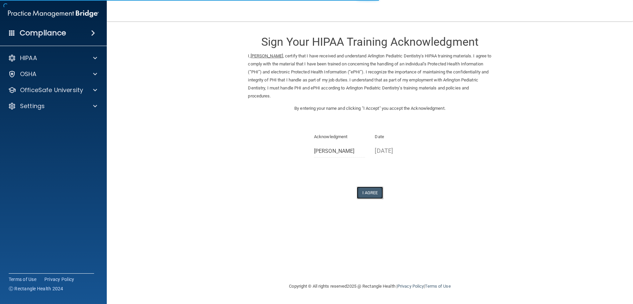
click at [376, 188] on button "I Agree" at bounding box center [370, 193] width 27 height 12
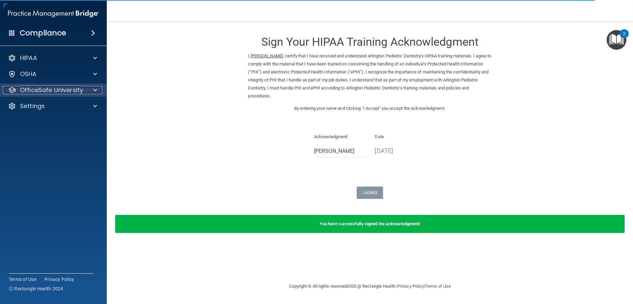
click at [95, 90] on span at bounding box center [95, 90] width 4 height 8
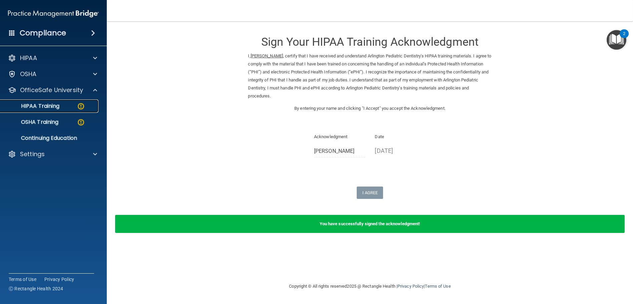
click at [55, 104] on p "HIPAA Training" at bounding box center [31, 106] width 55 height 7
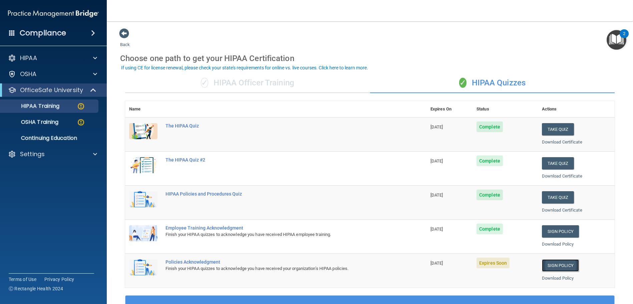
click at [560, 265] on link "Sign Policy" at bounding box center [560, 265] width 37 height 12
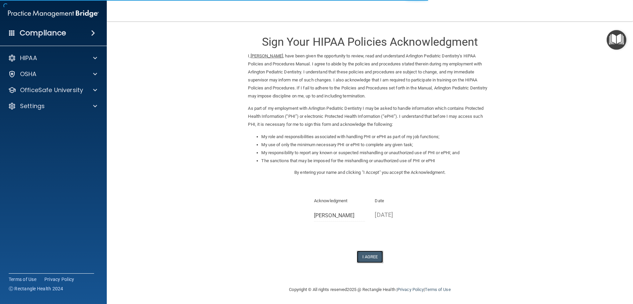
click at [373, 254] on button "I Agree" at bounding box center [370, 257] width 27 height 12
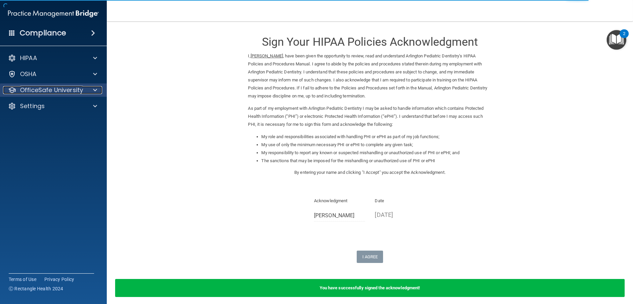
click at [95, 91] on span at bounding box center [95, 90] width 4 height 8
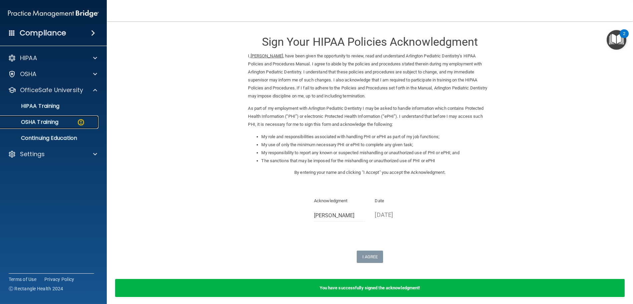
click at [43, 123] on p "OSHA Training" at bounding box center [31, 122] width 54 height 7
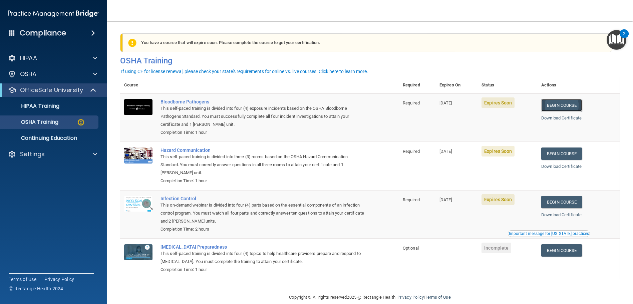
click at [569, 103] on link "Begin Course" at bounding box center [562, 105] width 41 height 12
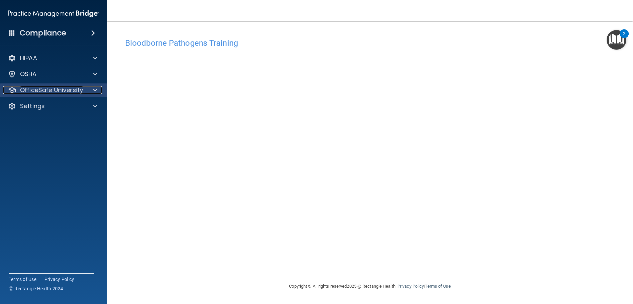
click at [95, 90] on span at bounding box center [95, 90] width 4 height 8
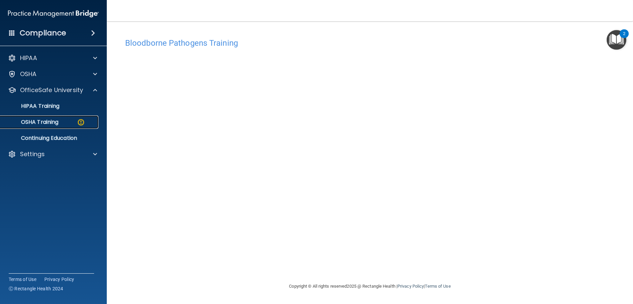
click at [42, 122] on p "OSHA Training" at bounding box center [31, 122] width 54 height 7
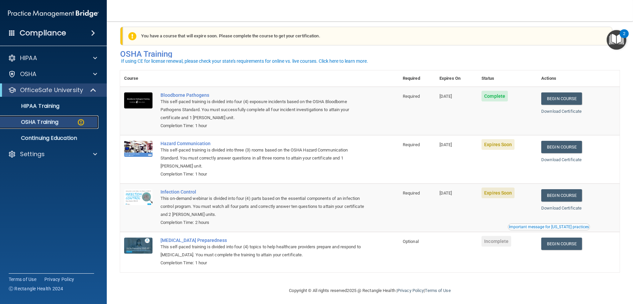
scroll to position [10, 0]
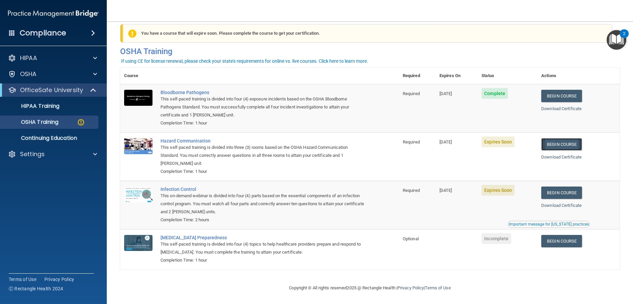
click at [569, 143] on link "Begin Course" at bounding box center [562, 144] width 41 height 12
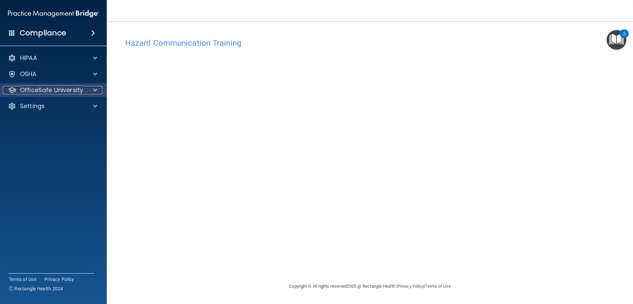
click at [91, 88] on div at bounding box center [94, 90] width 17 height 8
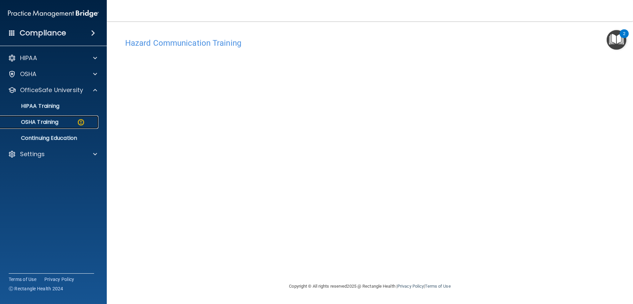
click at [52, 121] on p "OSHA Training" at bounding box center [31, 122] width 54 height 7
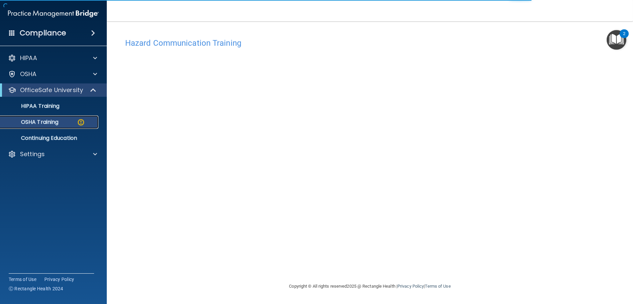
click at [54, 120] on p "OSHA Training" at bounding box center [31, 122] width 54 height 7
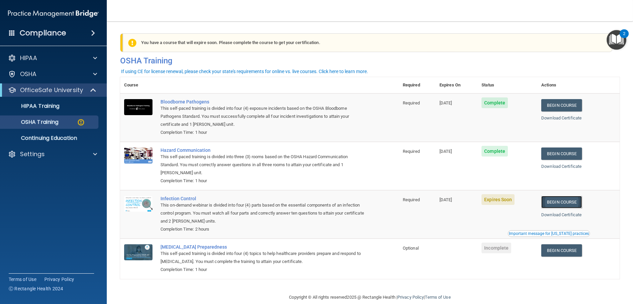
click at [560, 207] on link "Begin Course" at bounding box center [562, 202] width 41 height 12
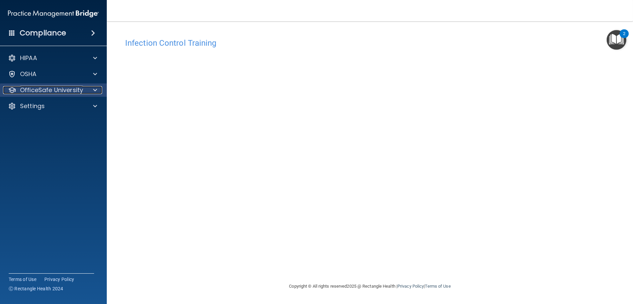
click at [96, 90] on span at bounding box center [95, 90] width 4 height 8
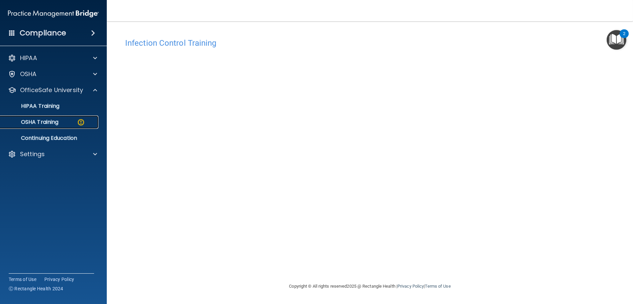
drag, startPoint x: 43, startPoint y: 121, endPoint x: 46, endPoint y: 117, distance: 4.5
click at [43, 121] on p "OSHA Training" at bounding box center [31, 122] width 54 height 7
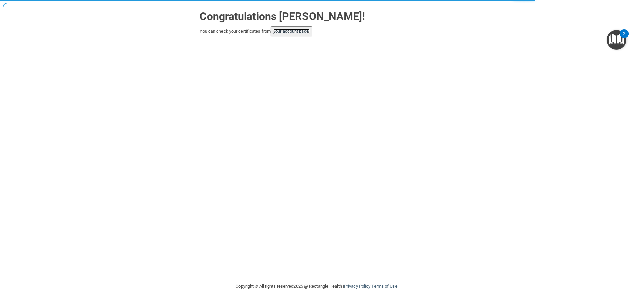
click at [291, 29] on link "your account page!" at bounding box center [291, 31] width 36 height 5
